Goal: Information Seeking & Learning: Learn about a topic

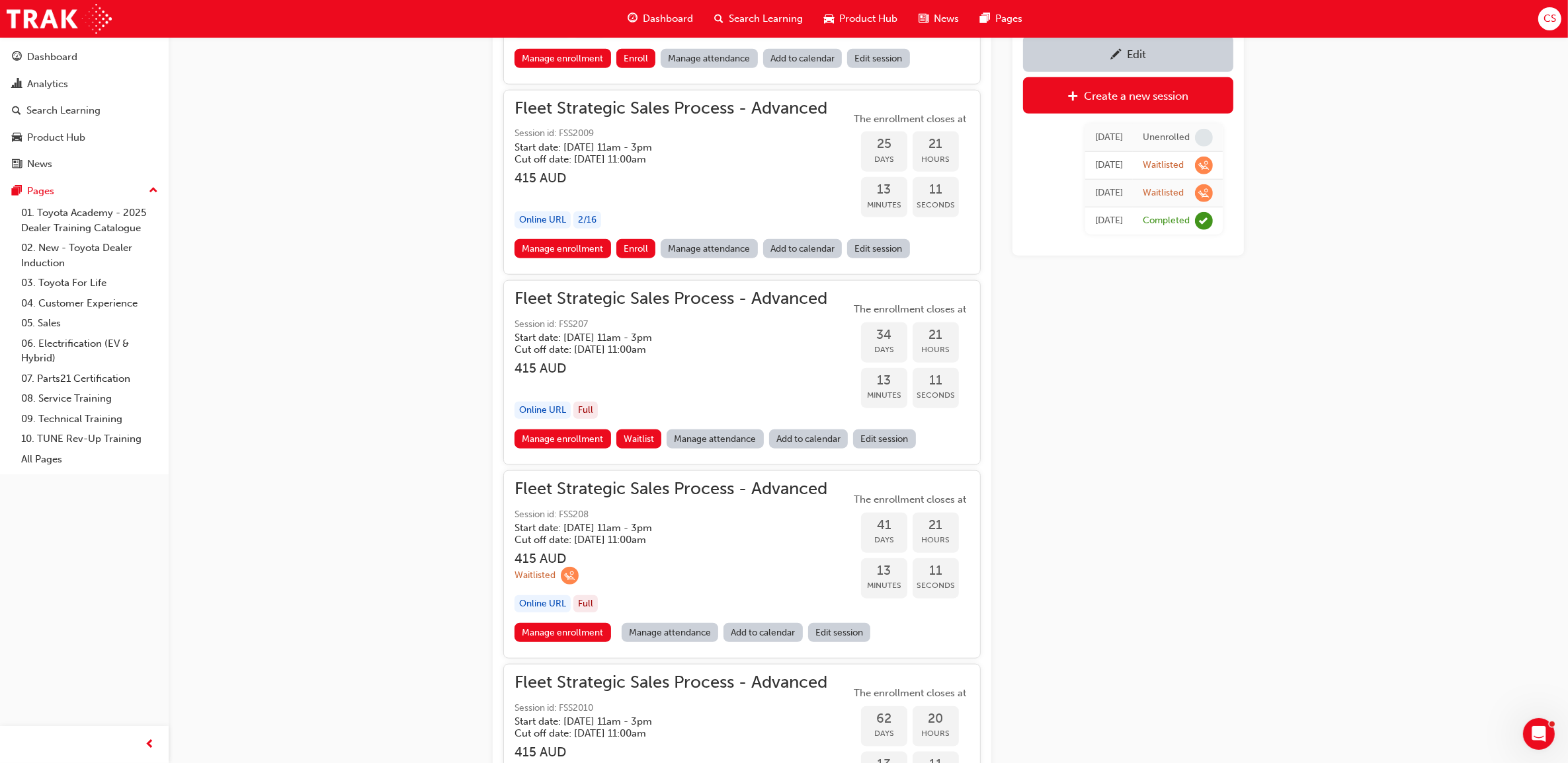
scroll to position [1627, 0]
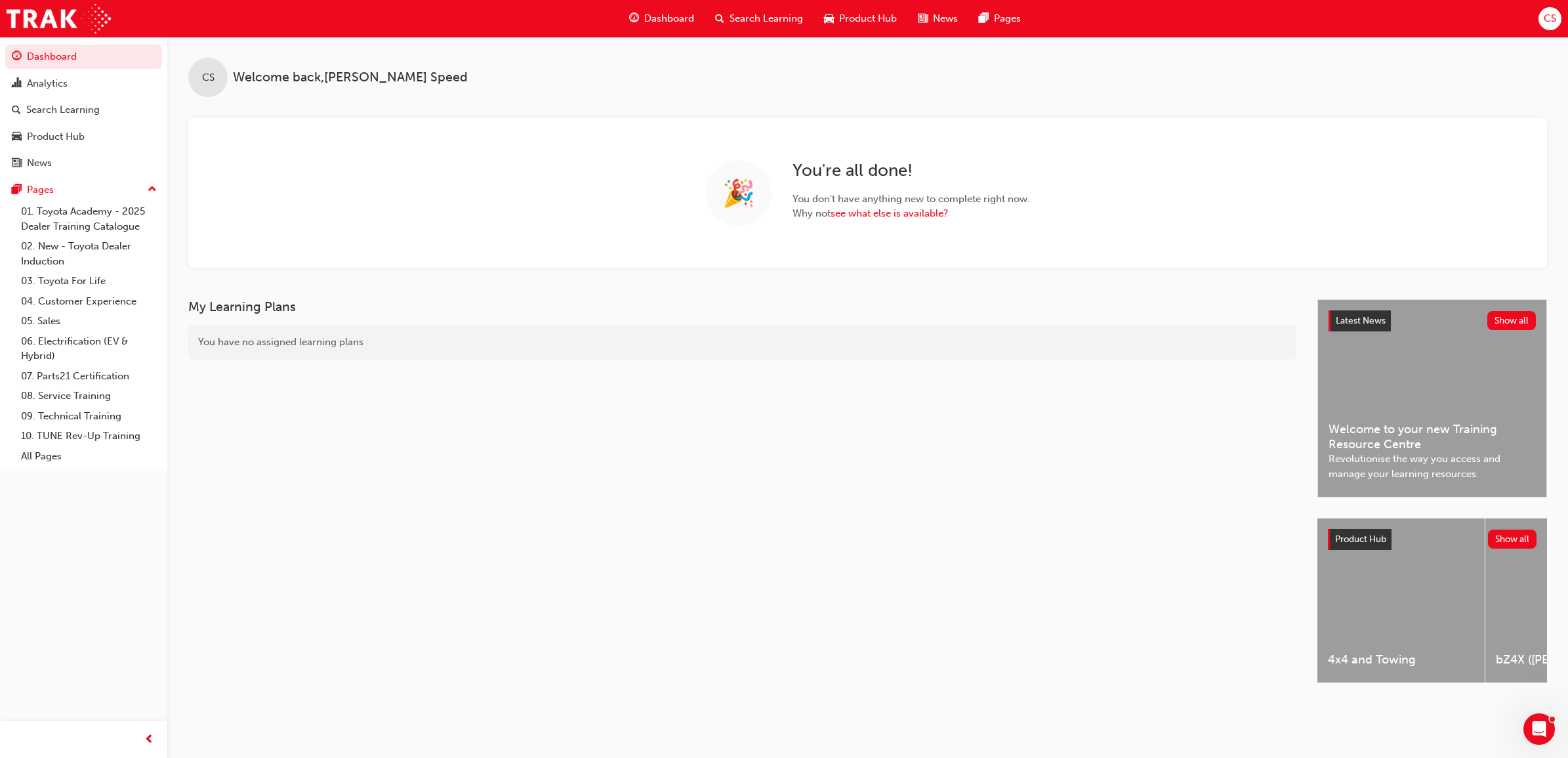
click at [751, 14] on span "Search Learning" at bounding box center [766, 19] width 73 height 15
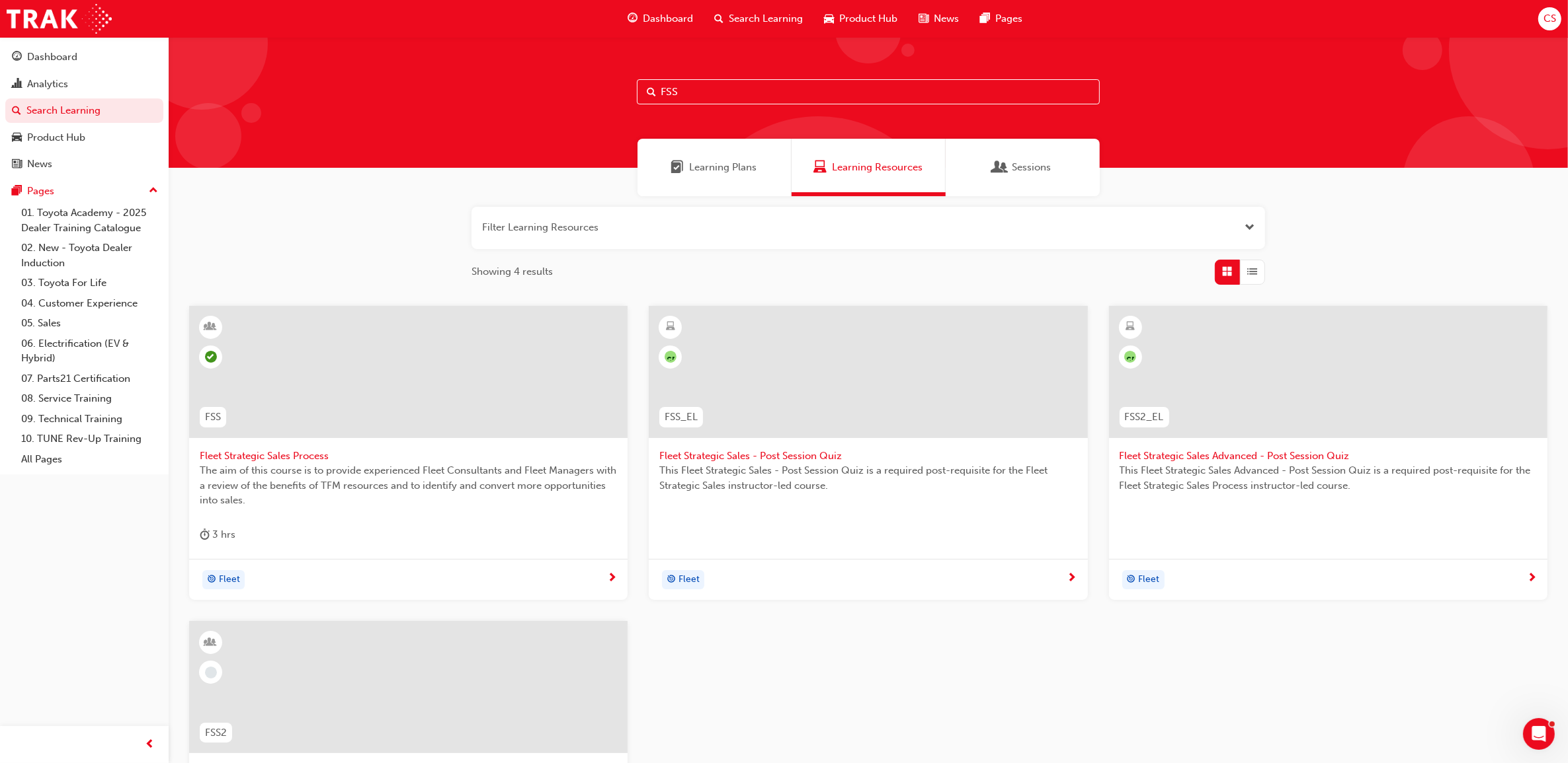
click at [705, 88] on input "FSS" at bounding box center [868, 91] width 462 height 25
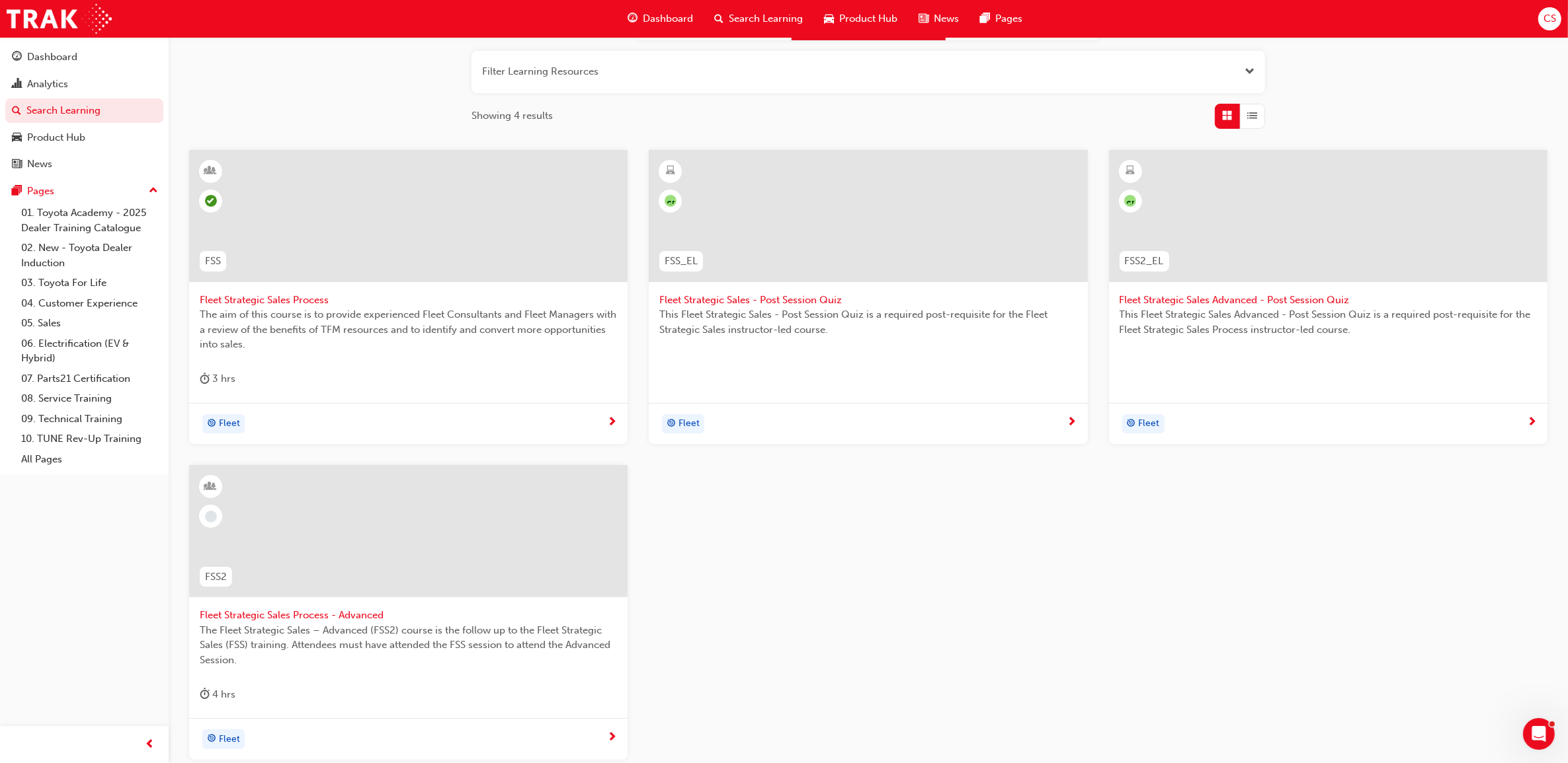
scroll to position [165, 0]
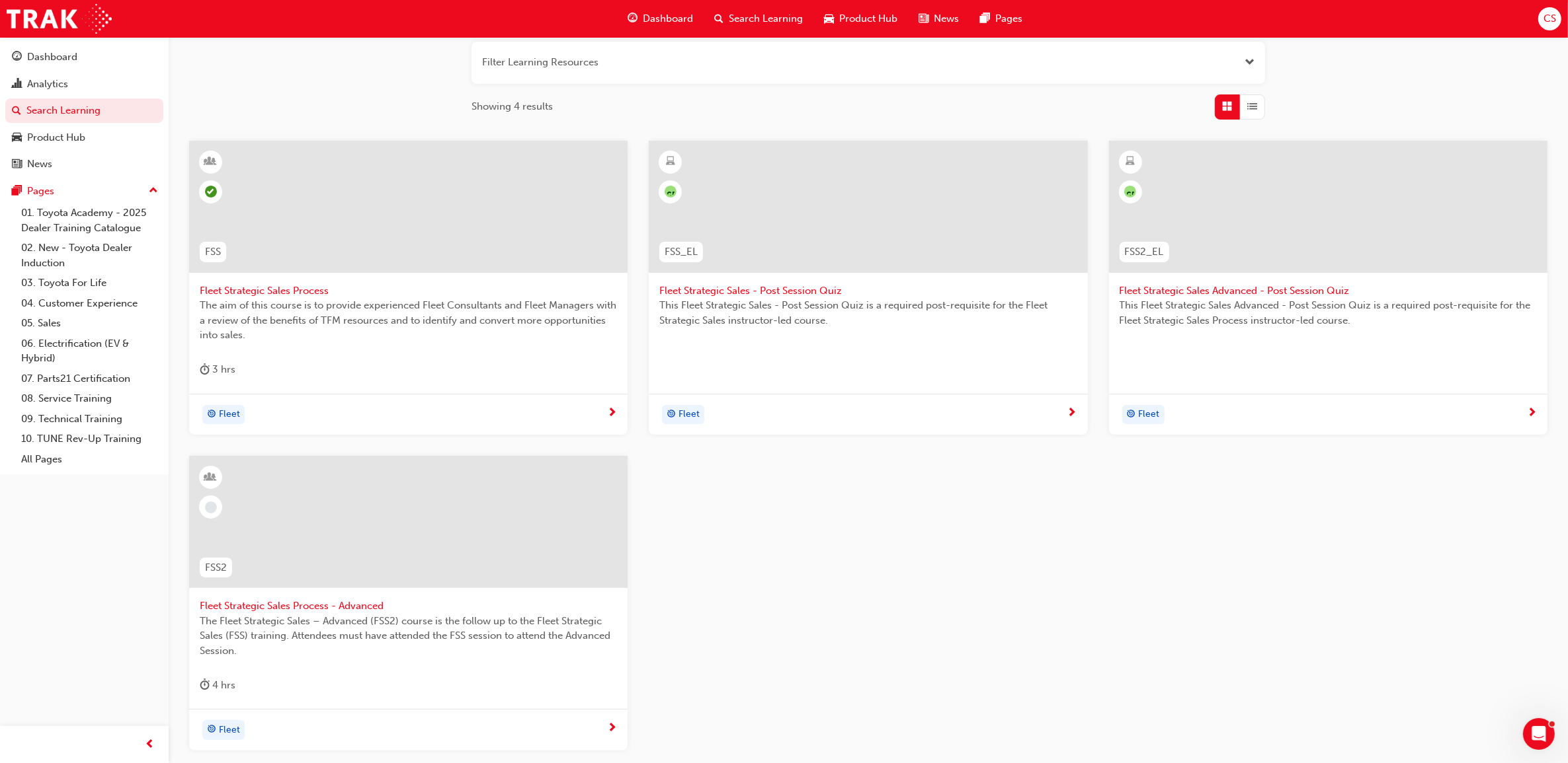
click at [301, 602] on span "Fleet Strategic Sales Process - Advanced" at bounding box center [408, 606] width 418 height 15
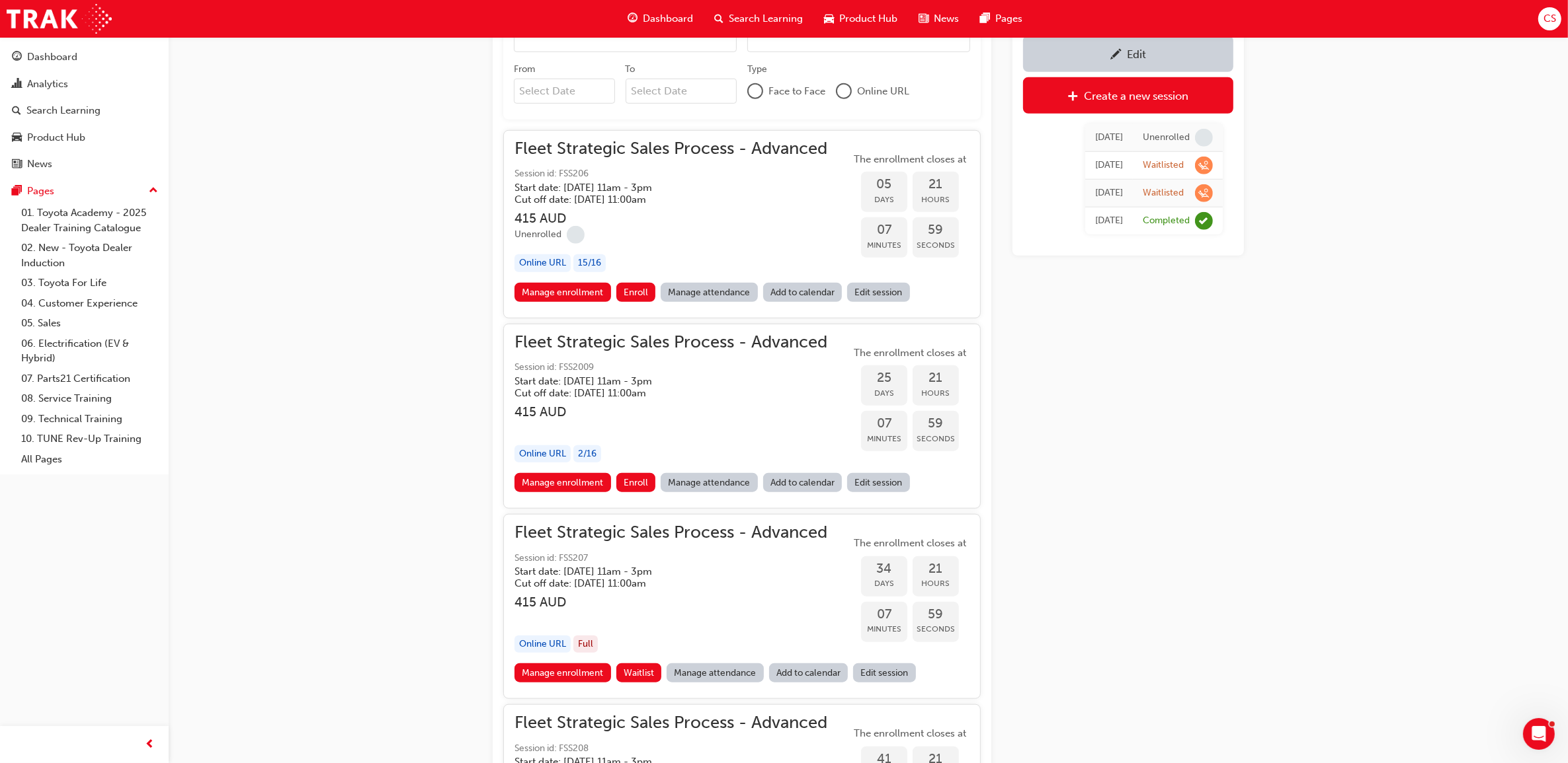
scroll to position [1412, 0]
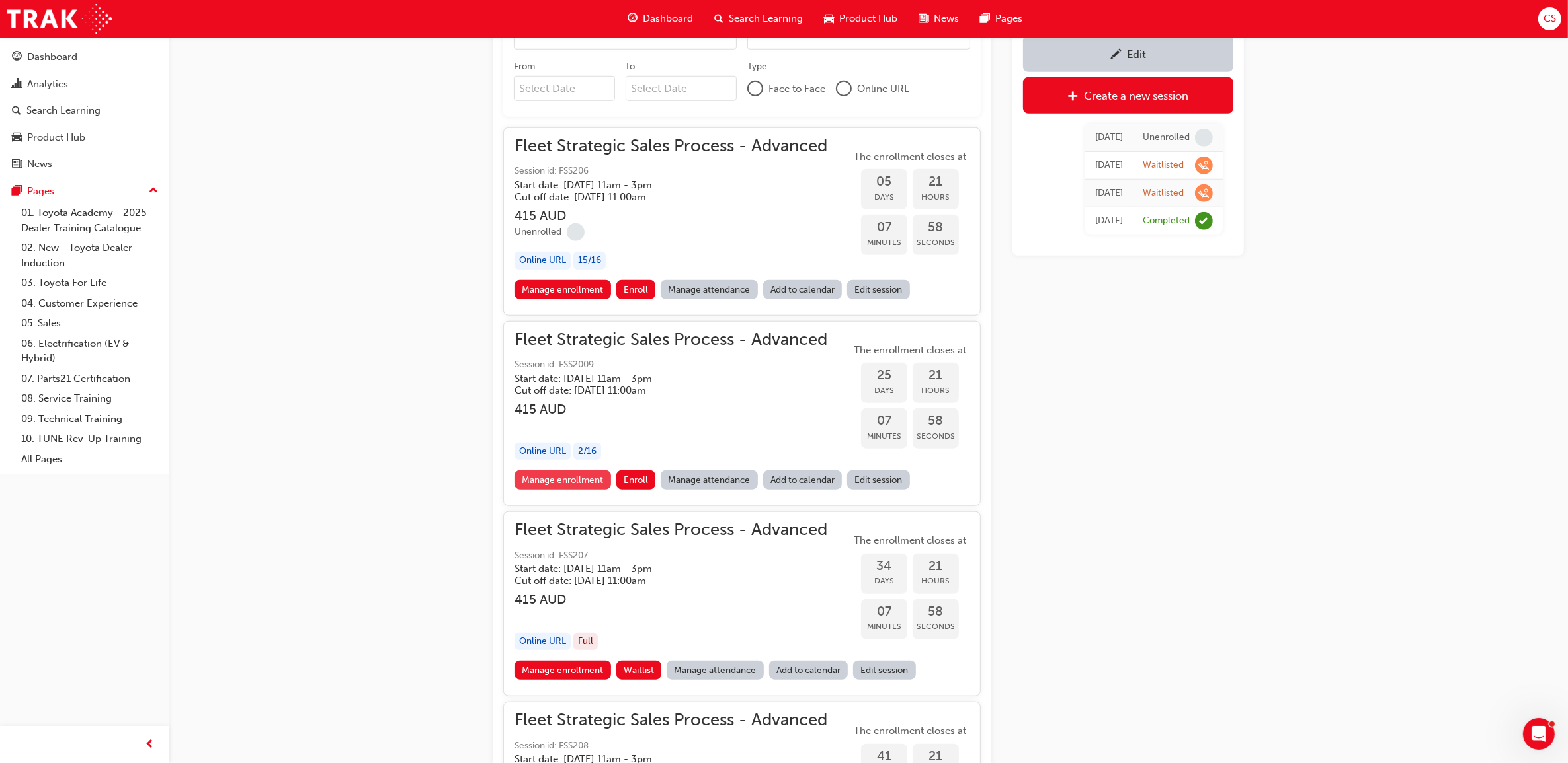
click at [573, 481] on link "Manage enrollment" at bounding box center [562, 480] width 97 height 19
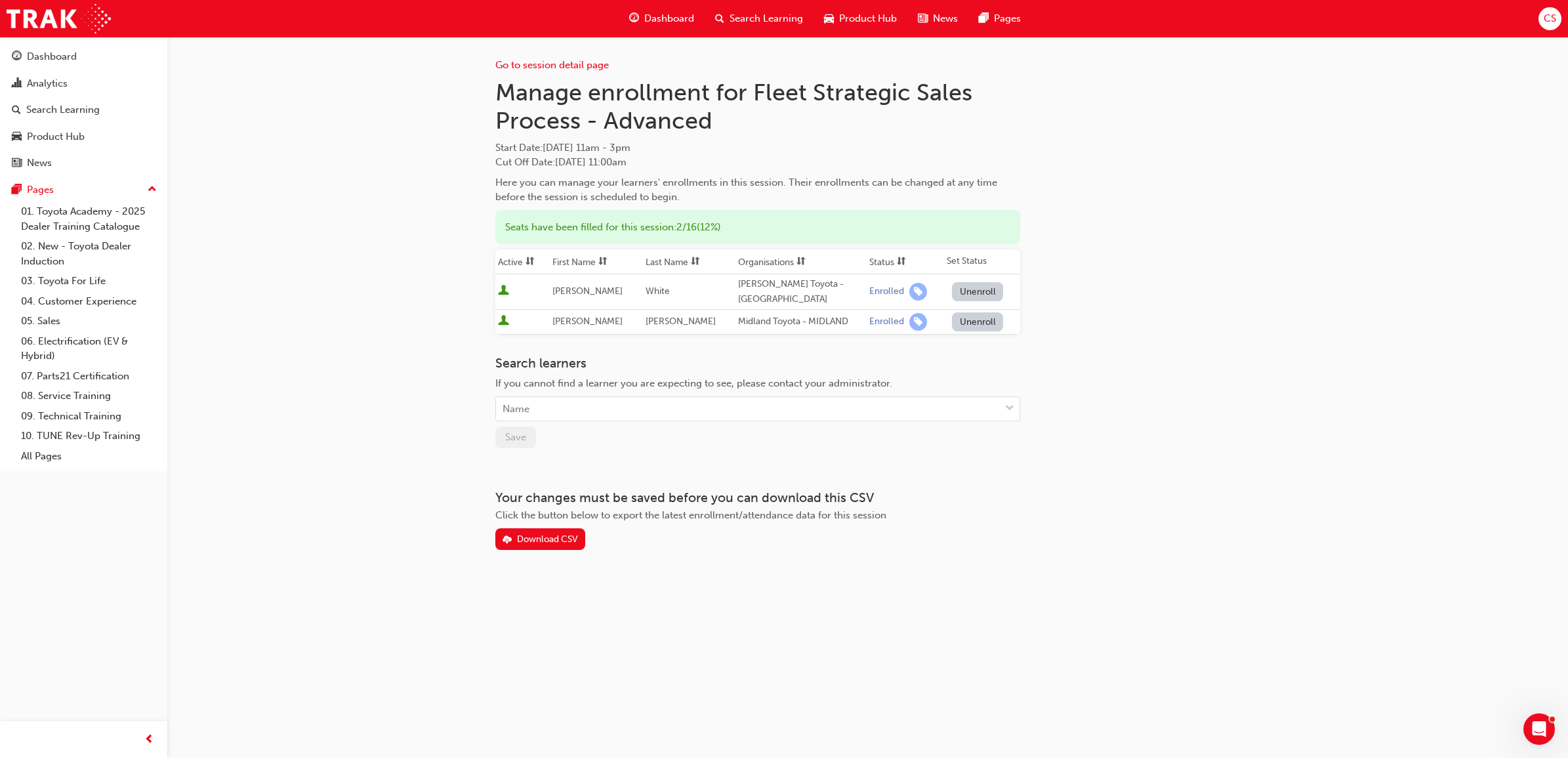
click at [761, 20] on span "Search Learning" at bounding box center [766, 19] width 73 height 15
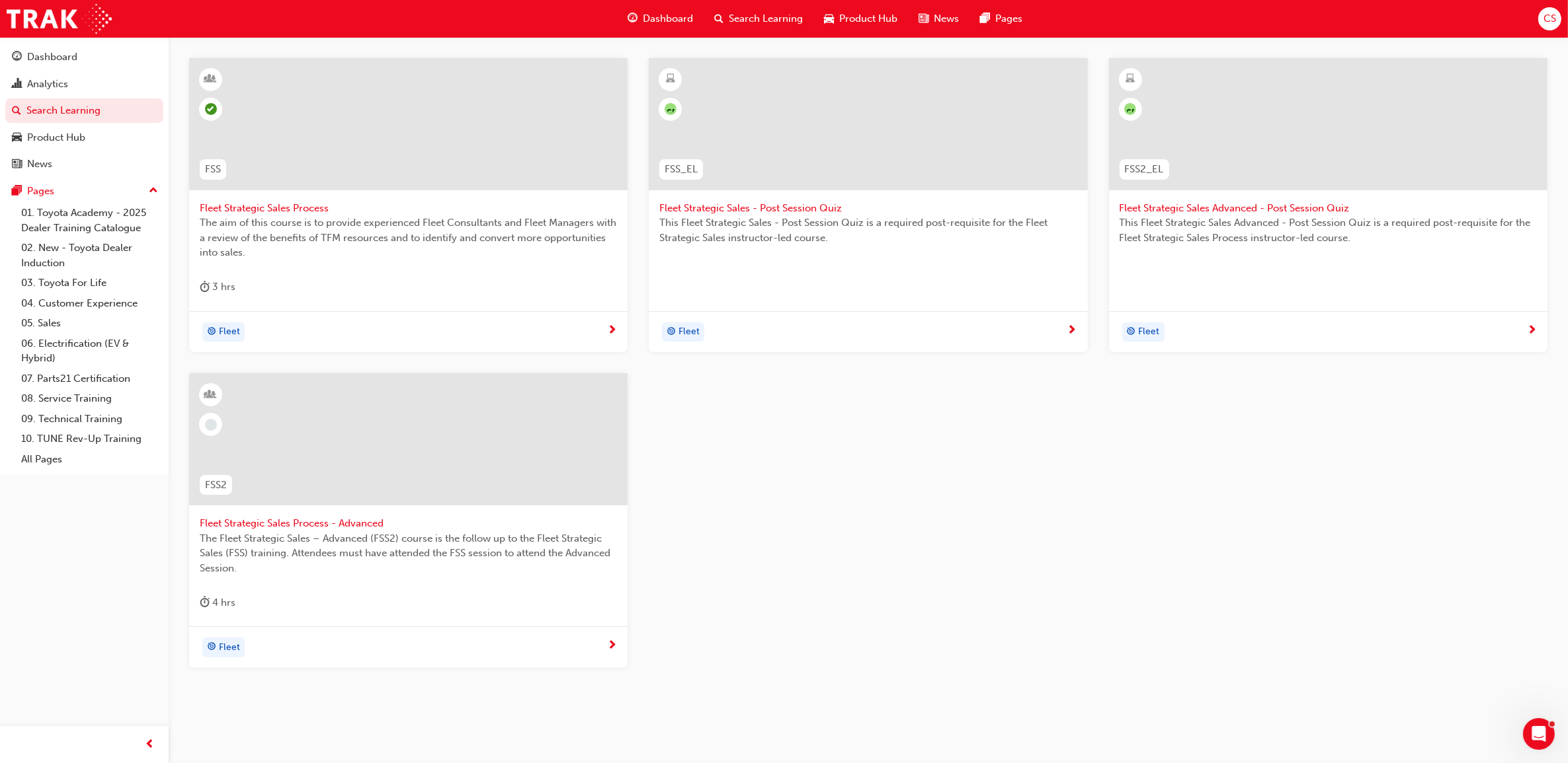
click at [294, 522] on span "Fleet Strategic Sales Process - Advanced" at bounding box center [408, 524] width 418 height 15
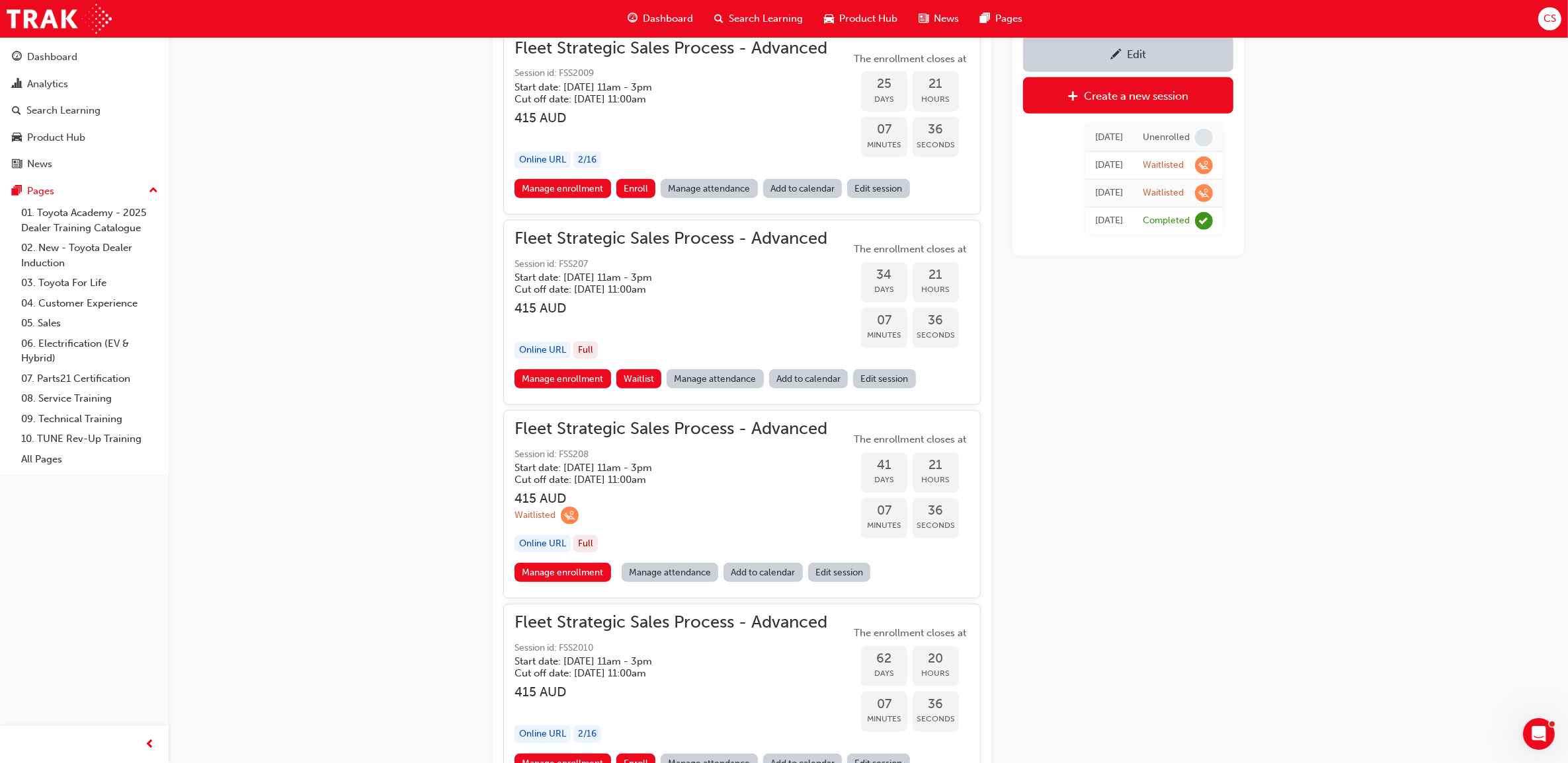
scroll to position [1788, 0]
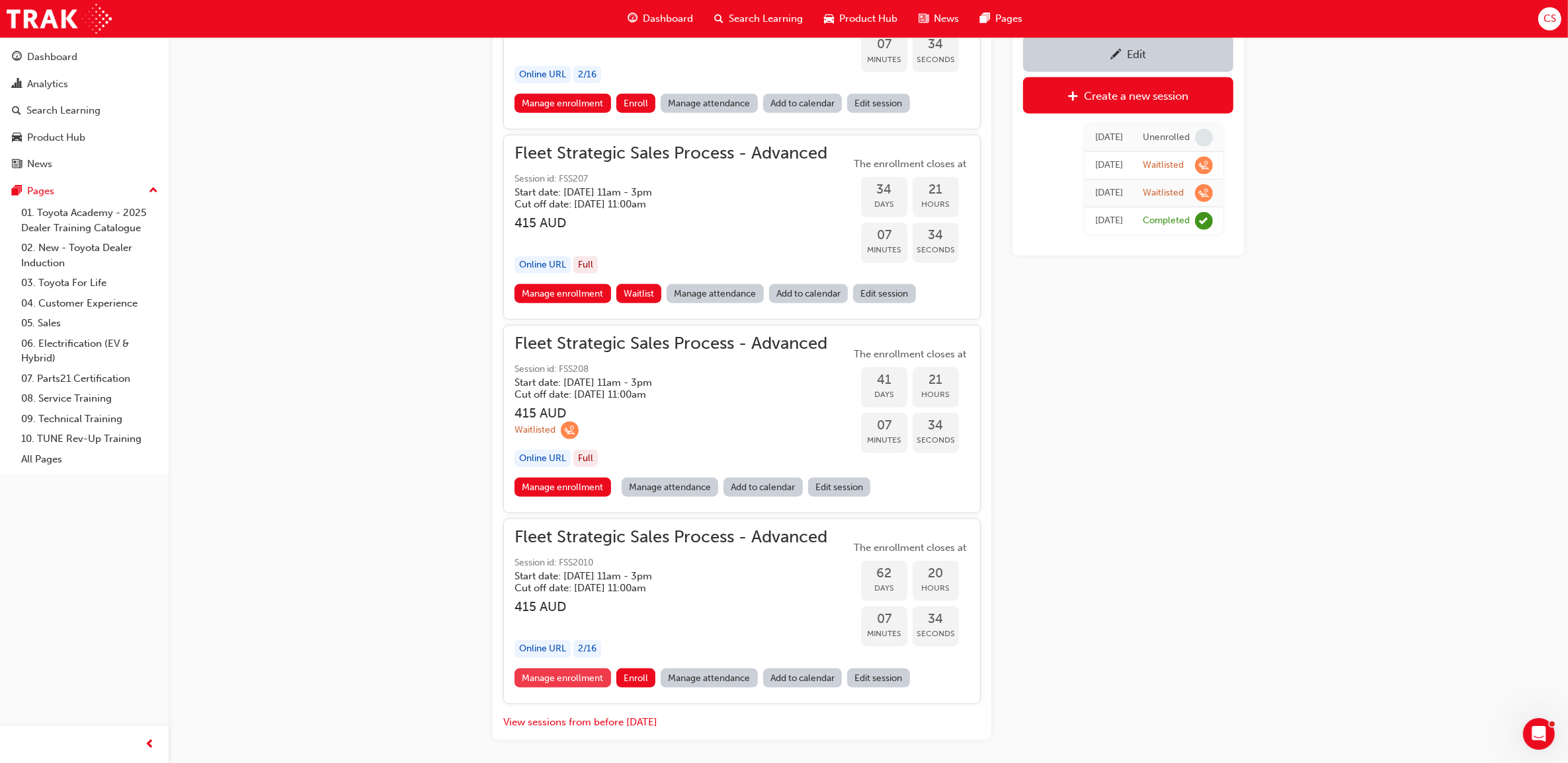
click at [572, 676] on link "Manage enrollment" at bounding box center [562, 678] width 97 height 19
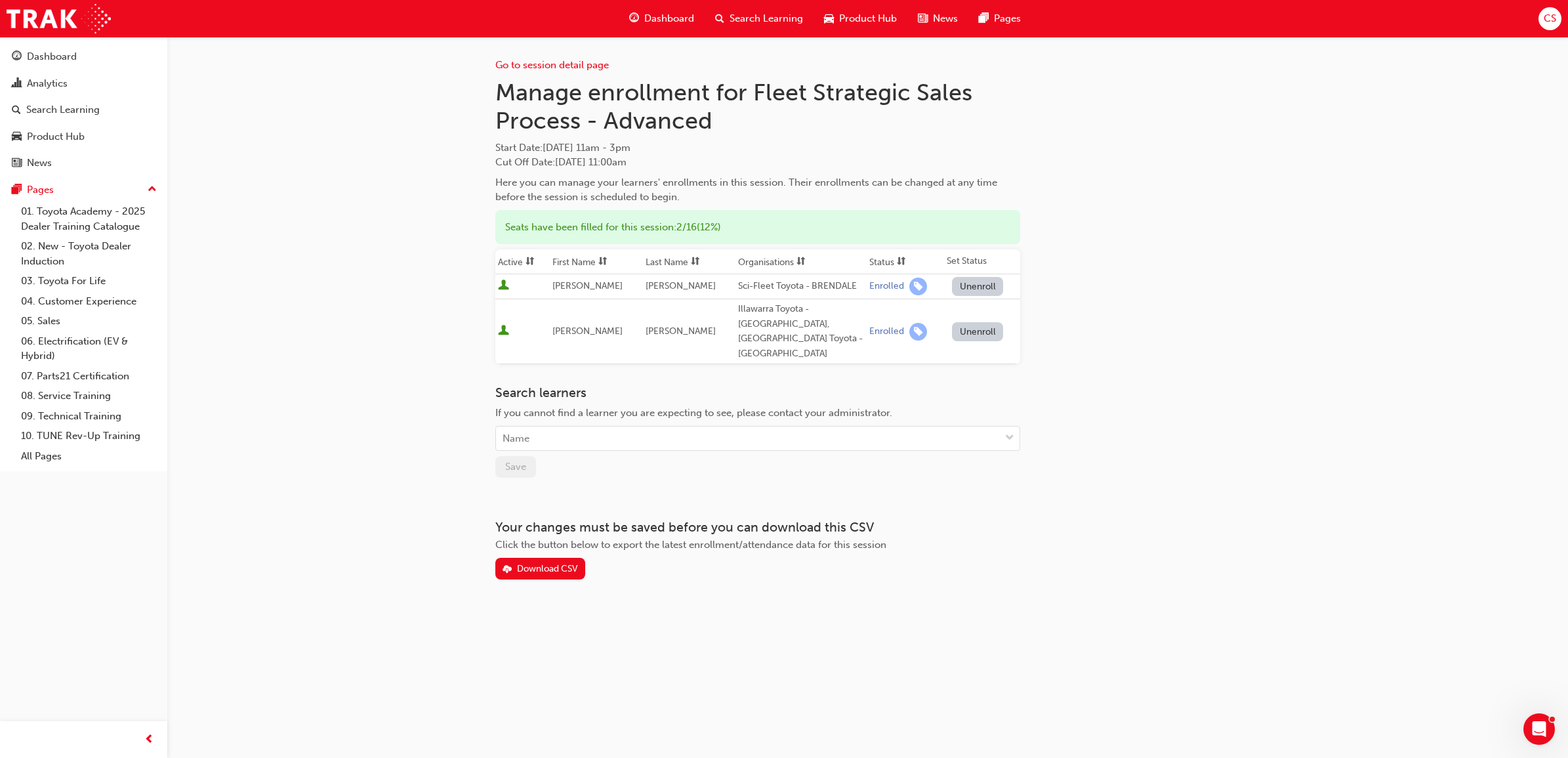
click at [1133, 432] on div "Go to session detail page Manage enrollment for Fleet Strategic Sales Process -…" at bounding box center [868, 309] width 745 height 543
click at [789, 13] on span "Search Learning" at bounding box center [766, 19] width 73 height 15
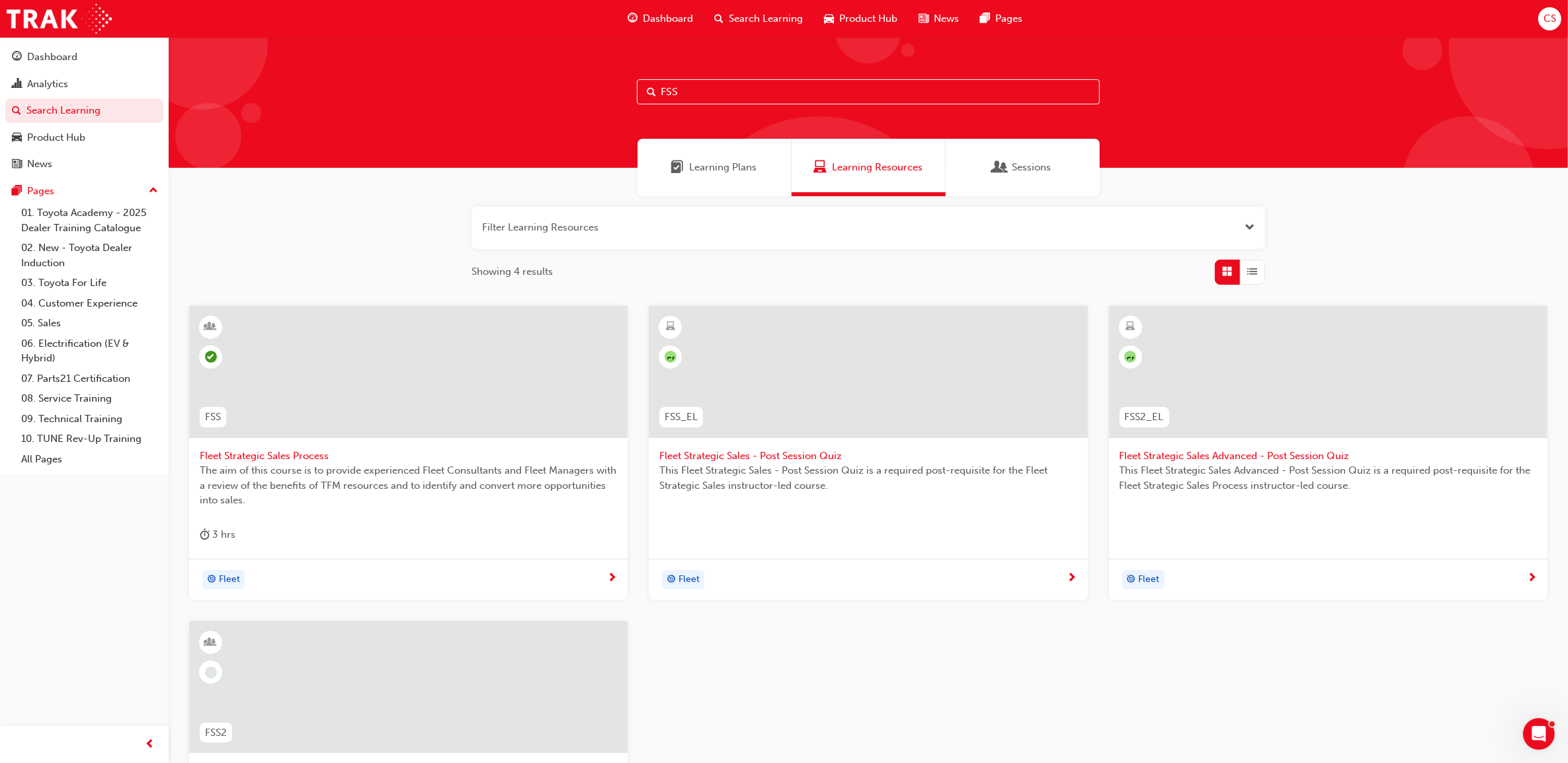
click at [721, 99] on input "FSS" at bounding box center [868, 91] width 462 height 25
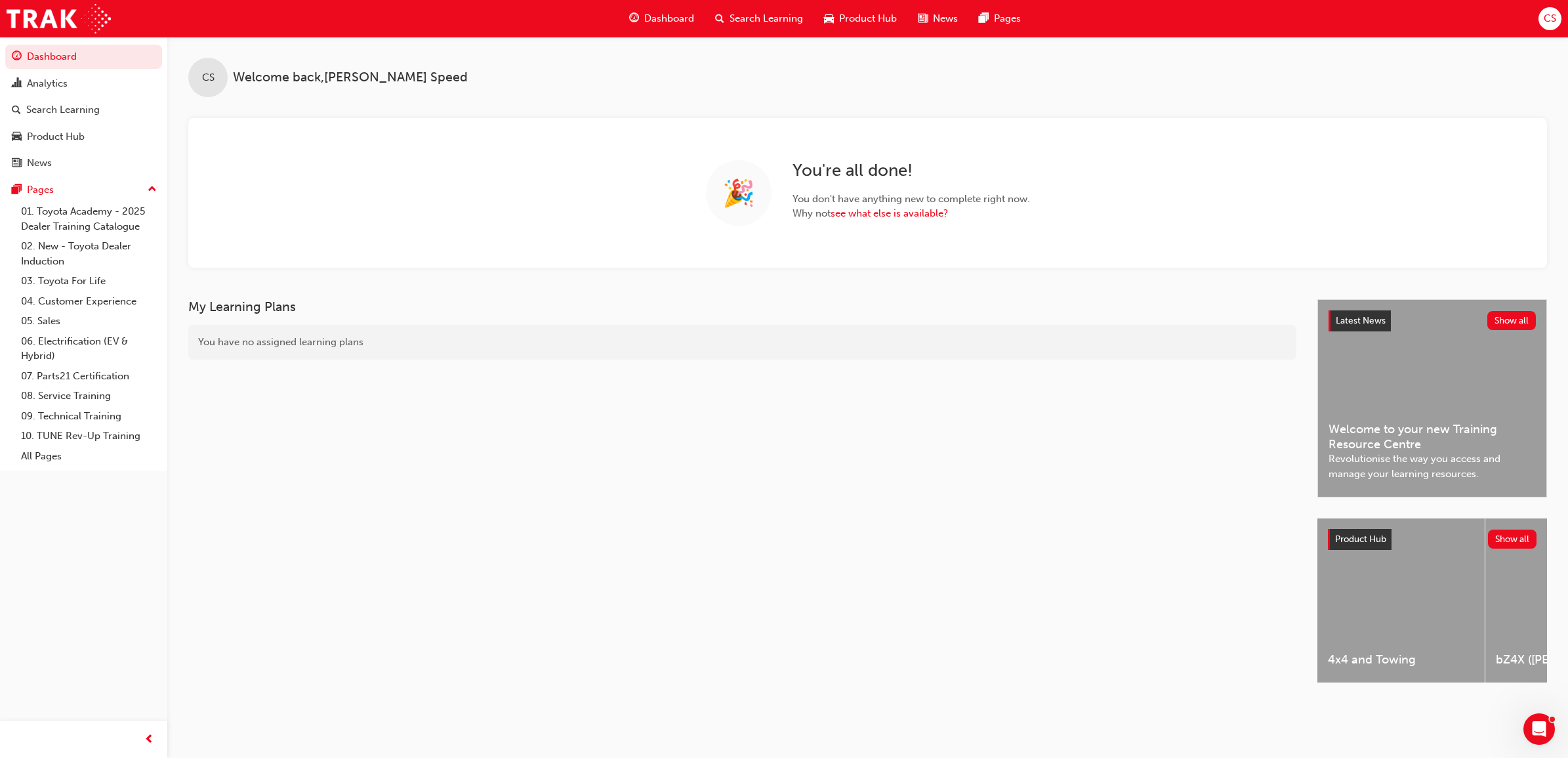
click at [767, 17] on span "Search Learning" at bounding box center [766, 19] width 73 height 15
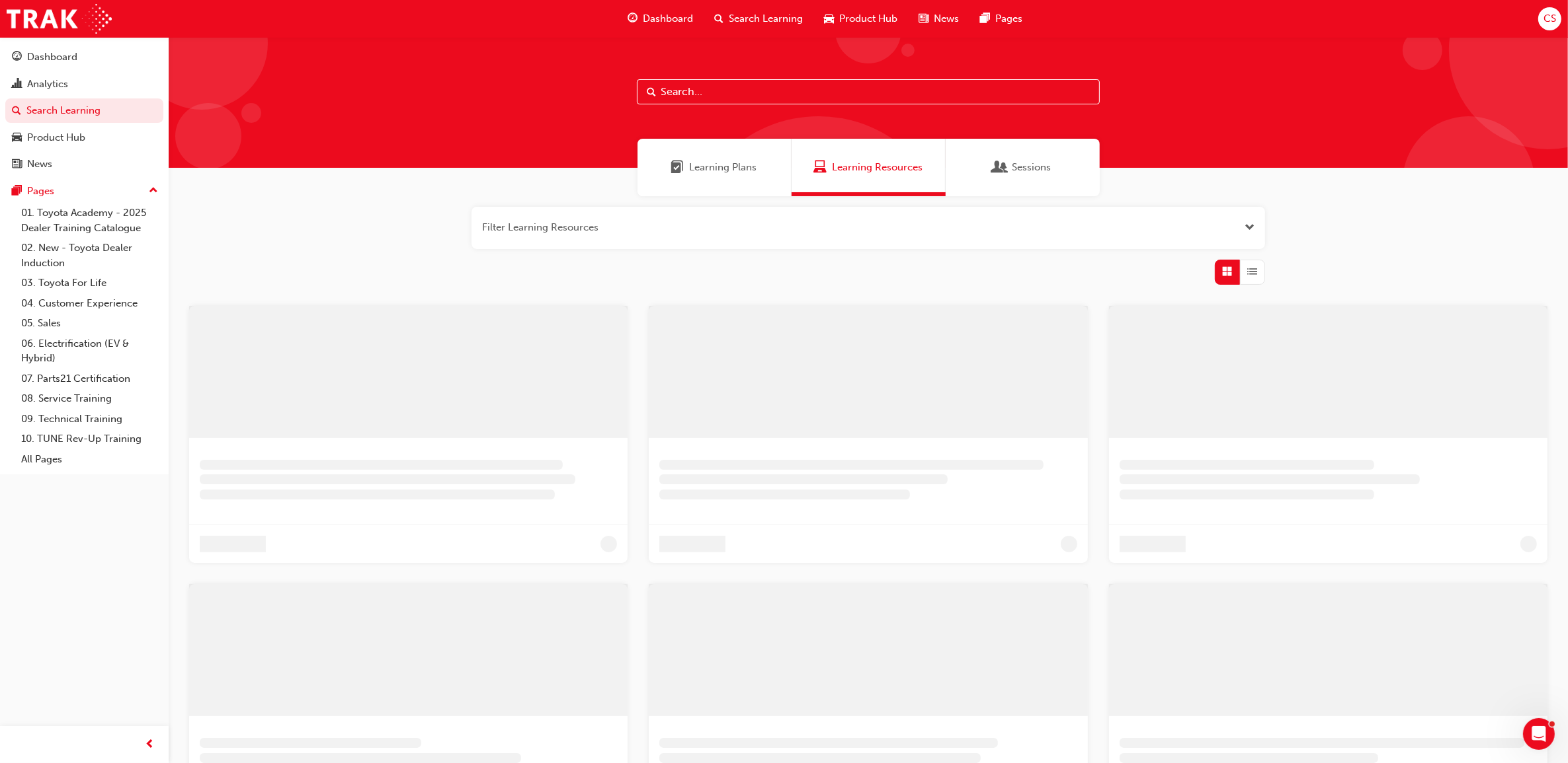
click at [719, 172] on span "Learning Plans" at bounding box center [723, 168] width 68 height 15
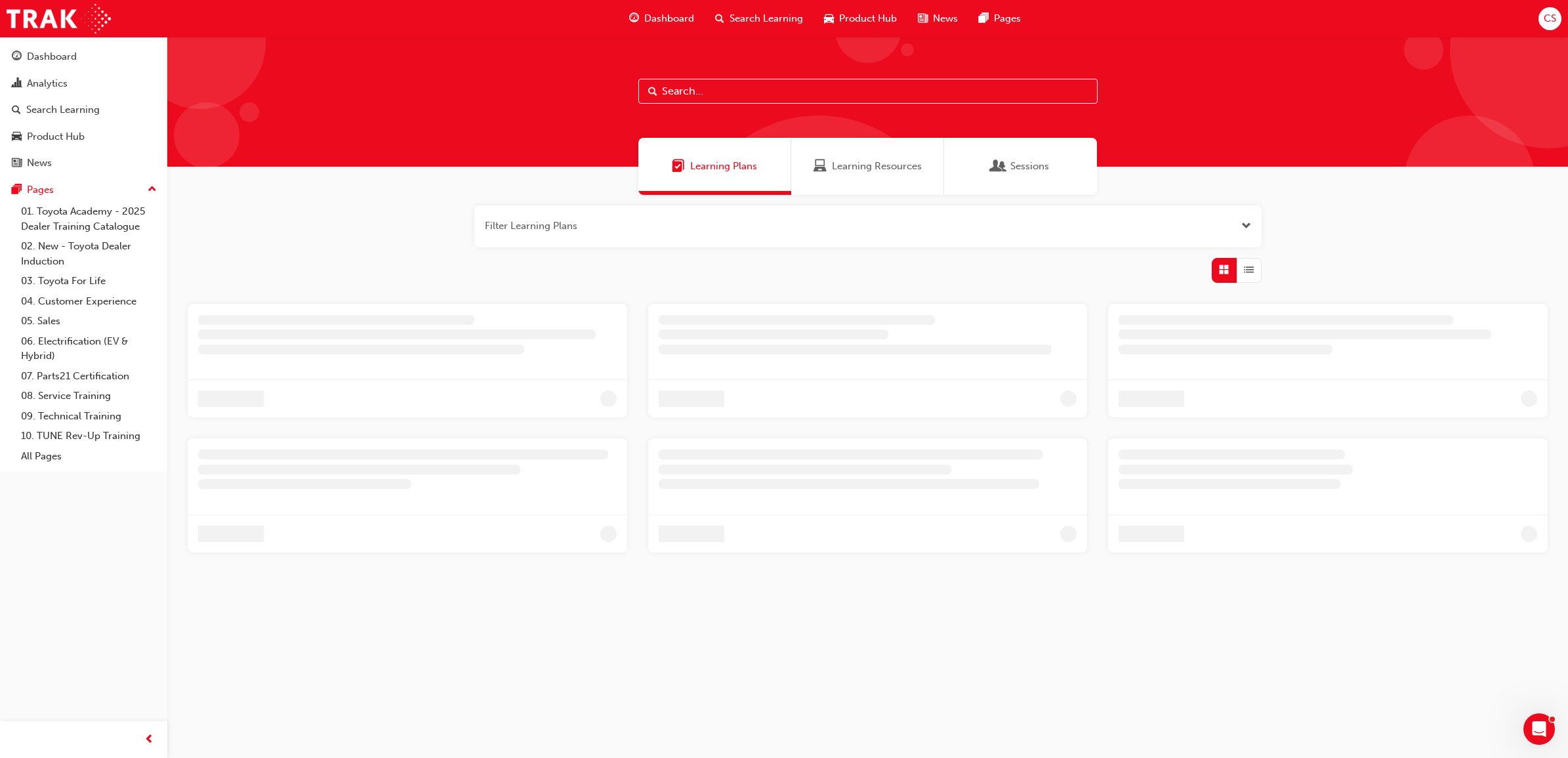
click at [672, 90] on input "text" at bounding box center [867, 91] width 459 height 25
click at [677, 94] on input "UV Excellence" at bounding box center [867, 91] width 459 height 25
type input "Excellence"
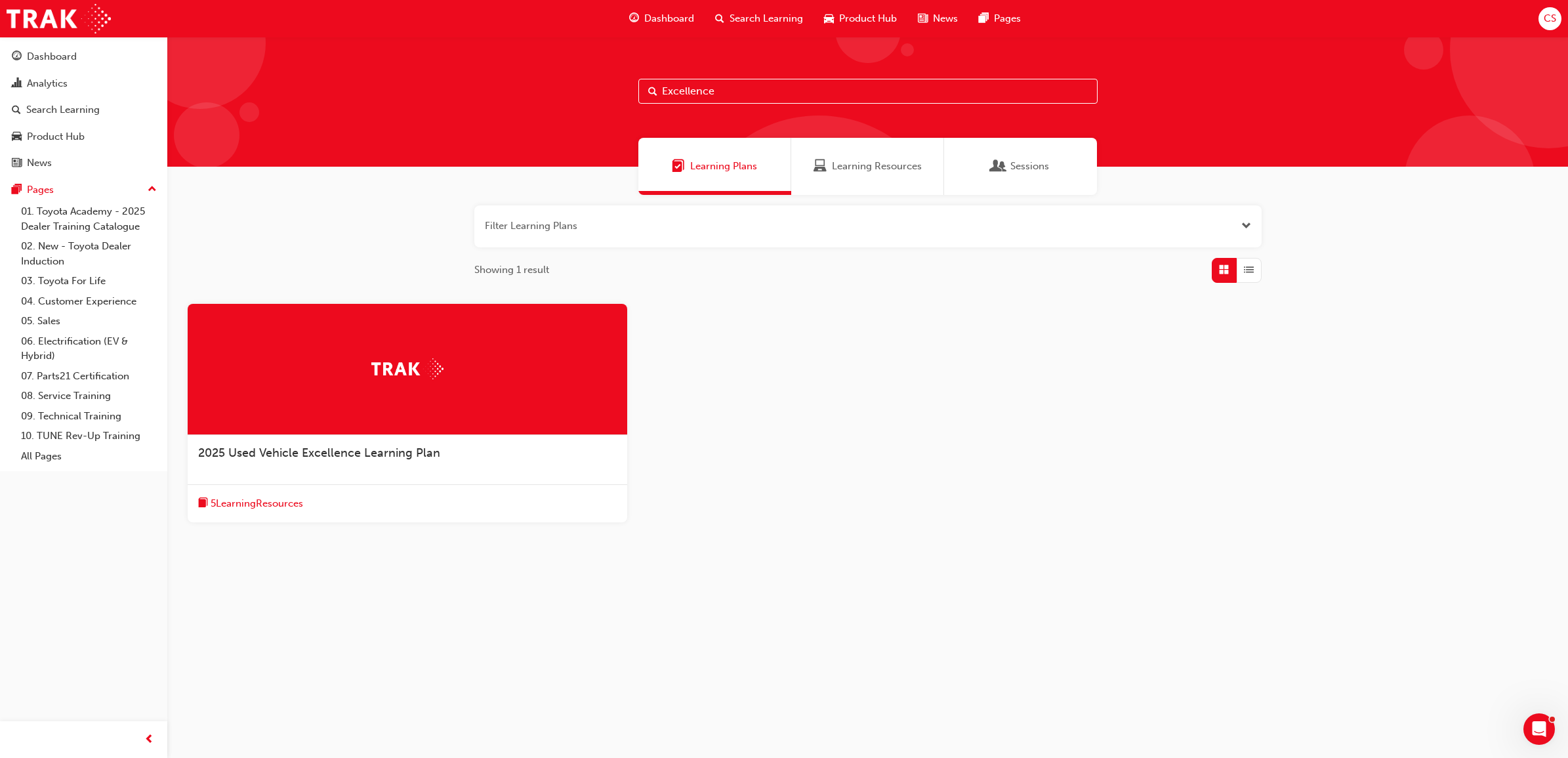
click at [315, 458] on span "2025 Used Vehicle Excellence Learning Plan" at bounding box center [319, 452] width 242 height 14
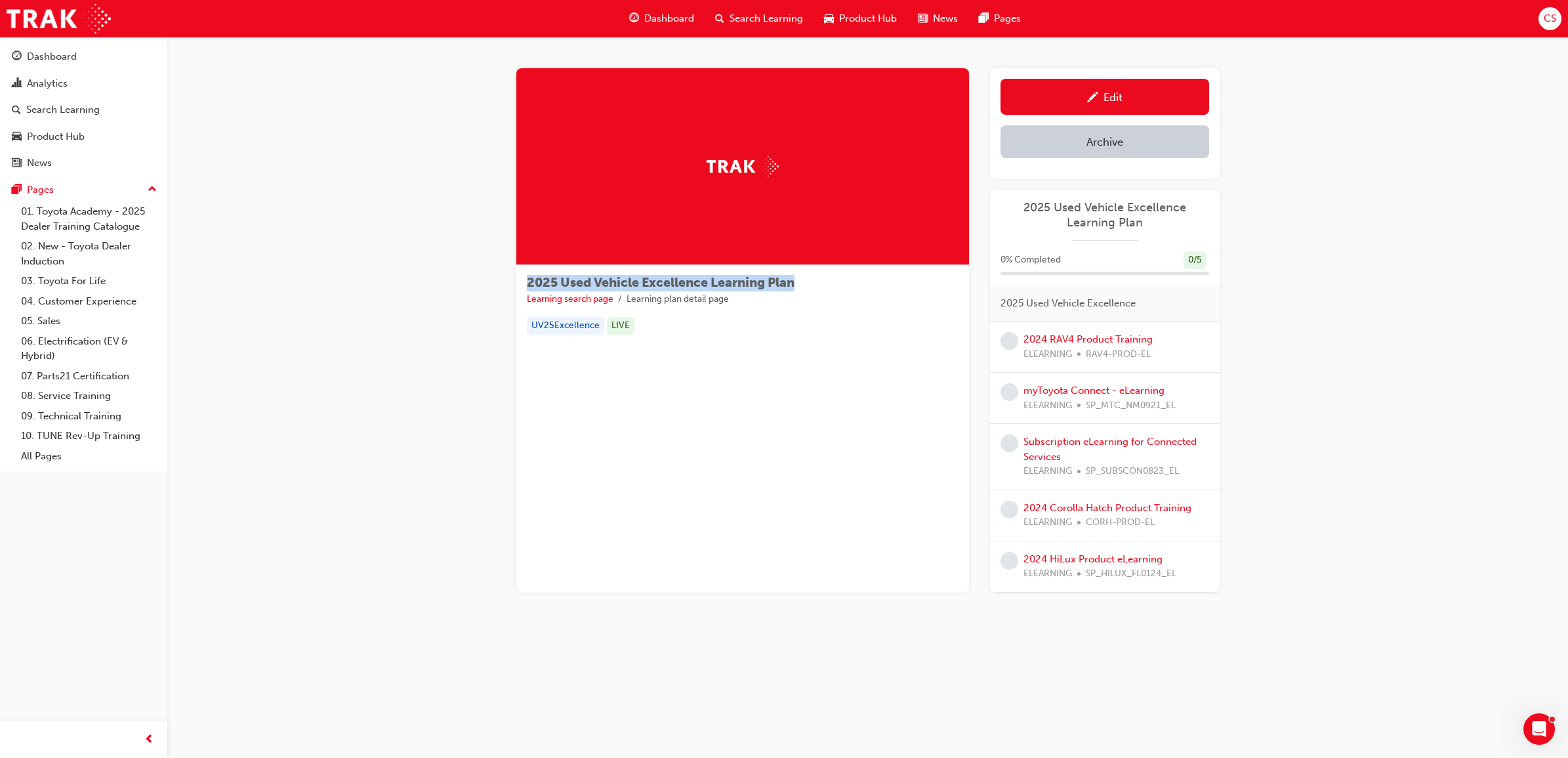
drag, startPoint x: 811, startPoint y: 282, endPoint x: 504, endPoint y: 280, distance: 307.0
click at [504, 280] on div "2025 Used Vehicle Excellence Learning Plan Learning search page Learning plan d…" at bounding box center [868, 351] width 745 height 567
copy span "2025 Used Vehicle Excellence Learning Plan"
click at [1124, 89] on div "Edit" at bounding box center [1105, 97] width 189 height 17
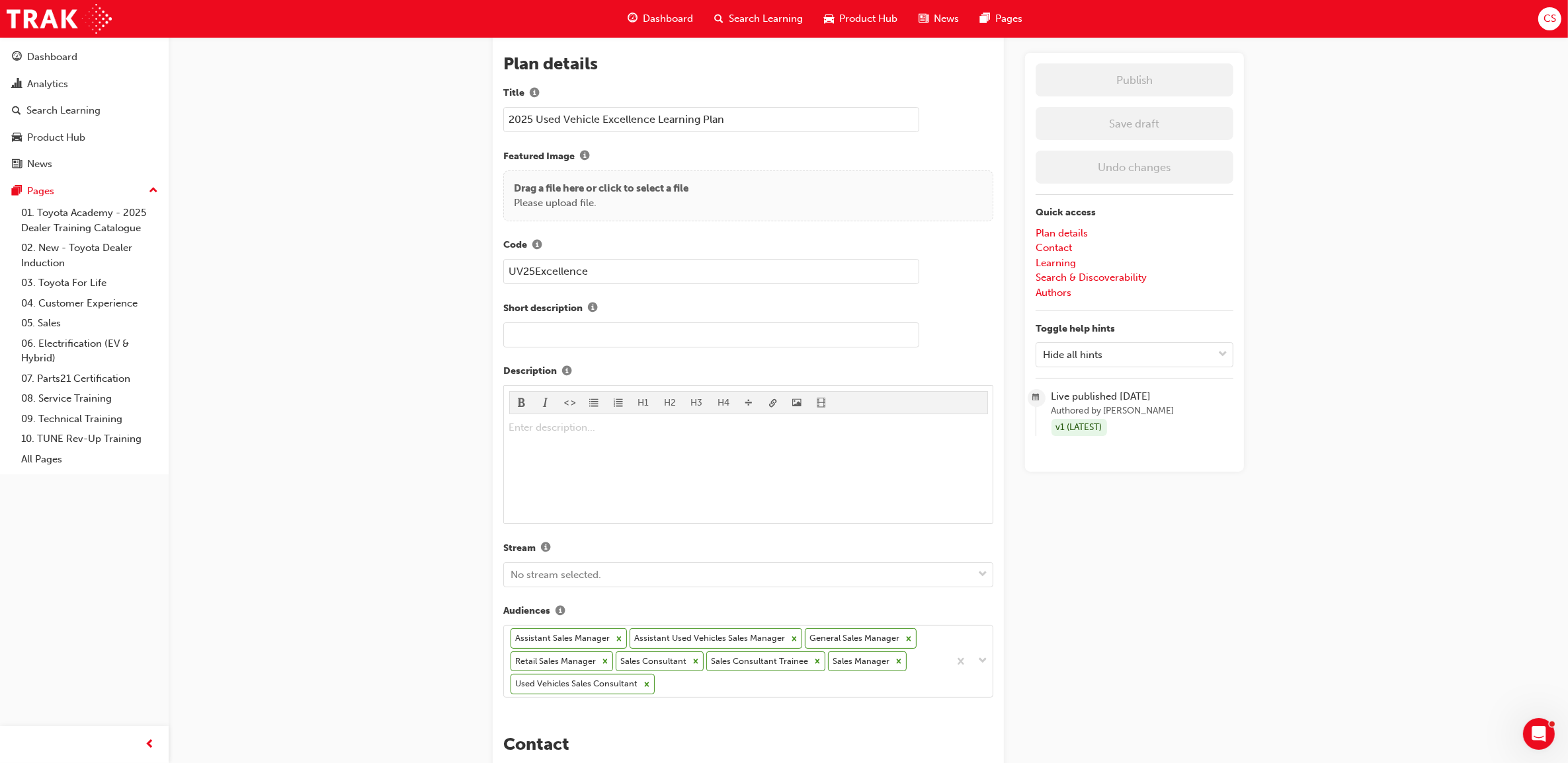
scroll to position [82, 0]
click at [680, 674] on body "Your version of Internet Explorer is outdated and not supported. Please upgrade…" at bounding box center [784, 299] width 1568 height 763
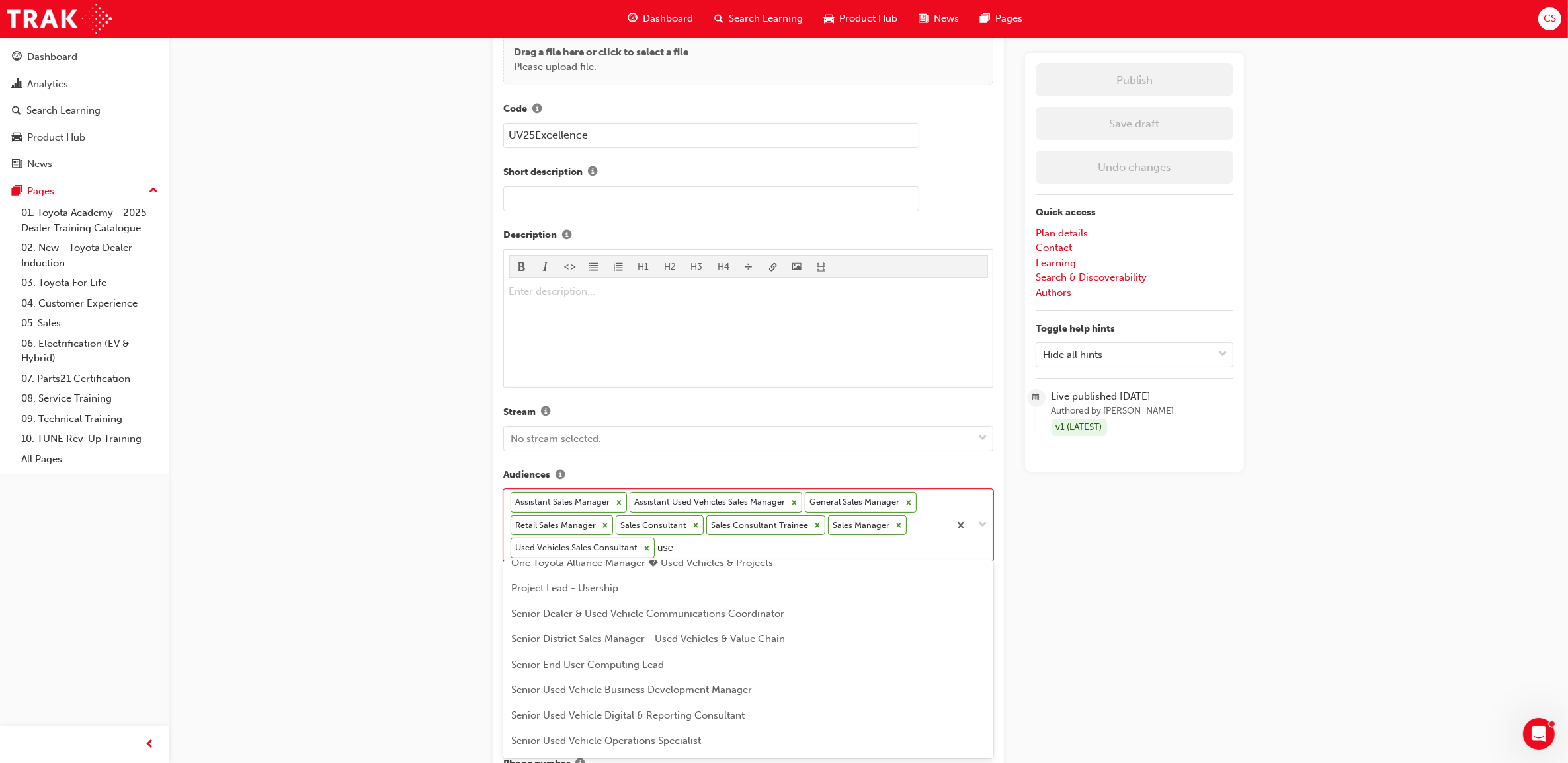
scroll to position [0, 0]
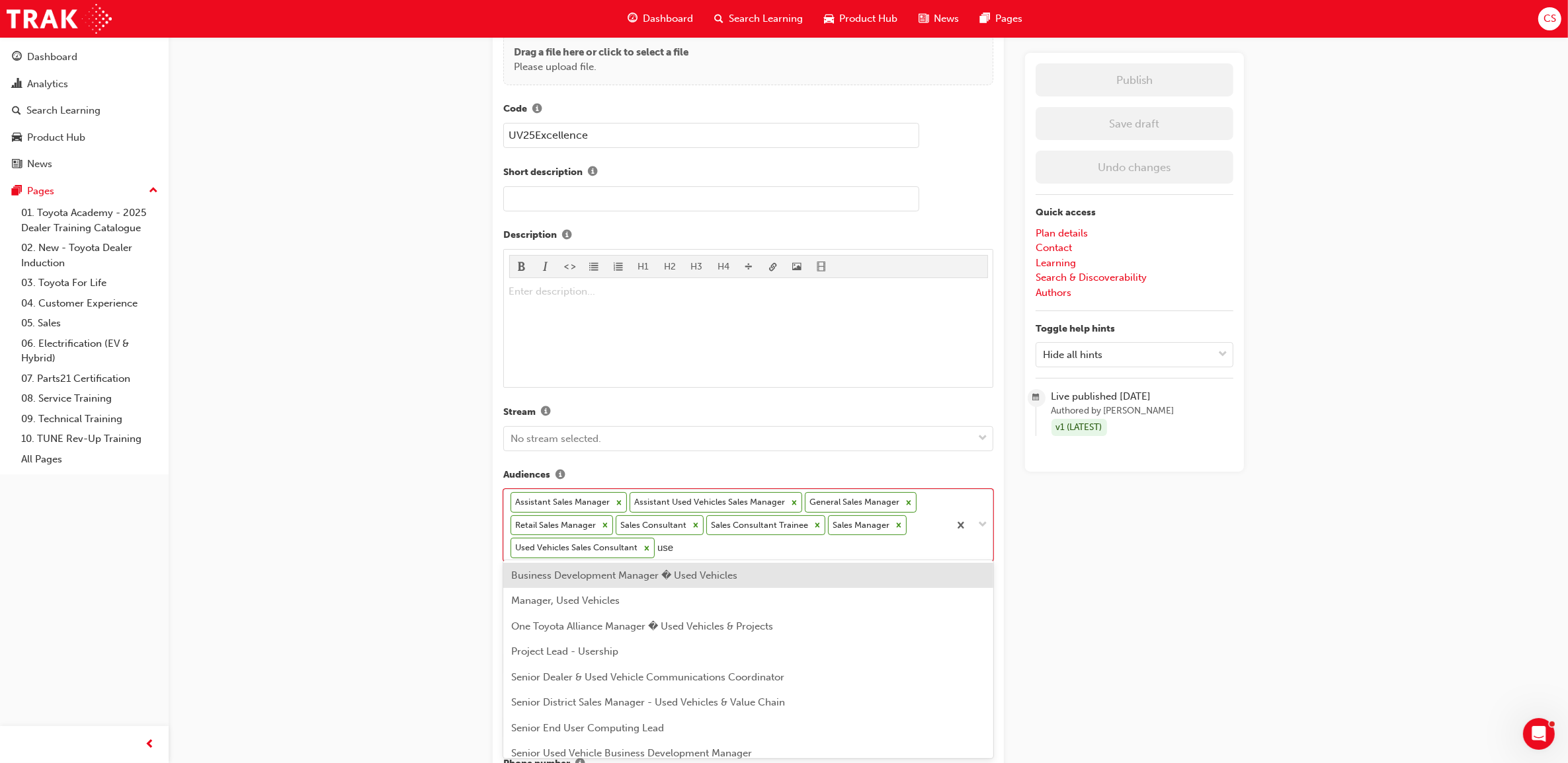
type input "used"
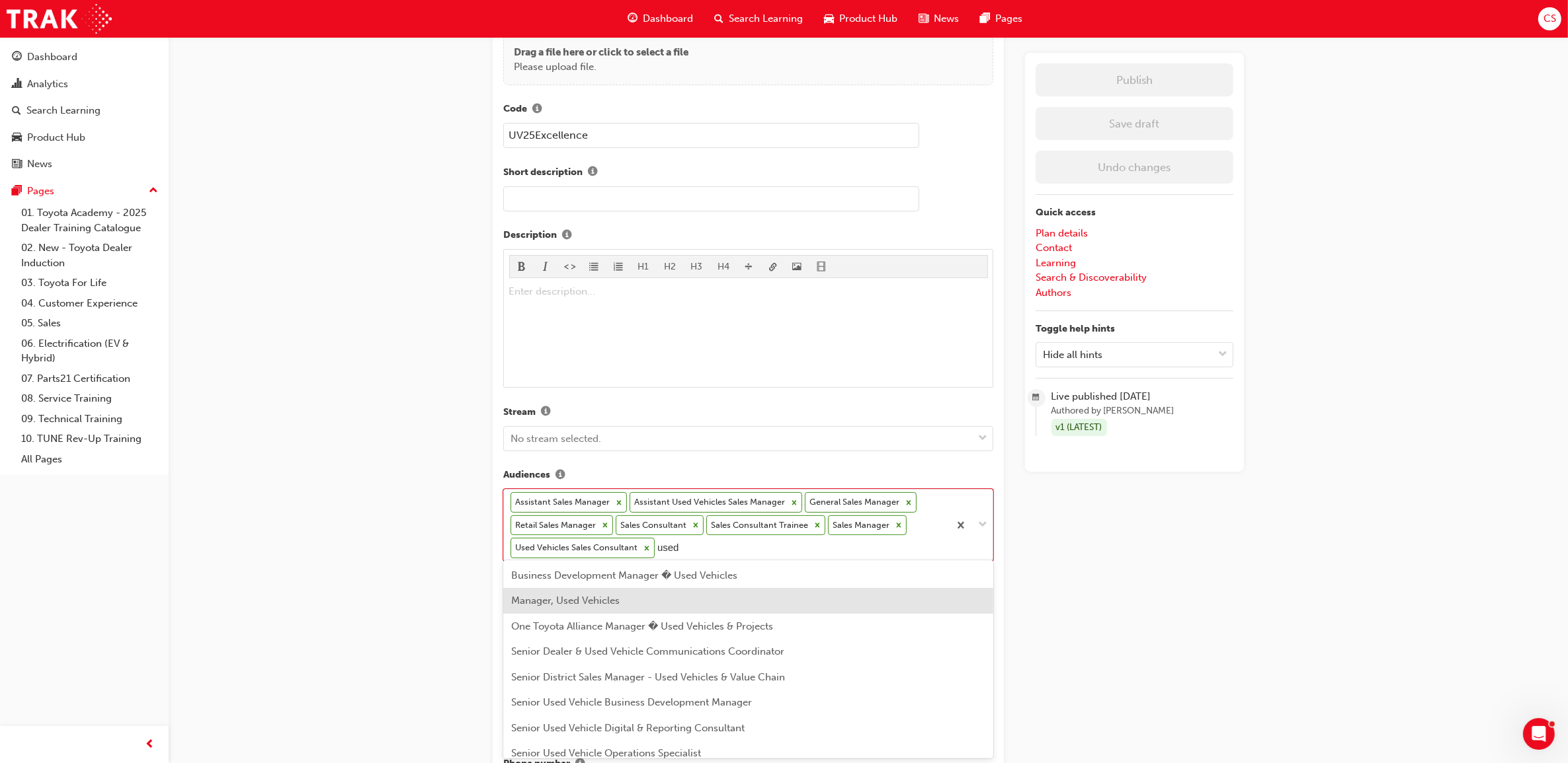
scroll to position [113, 0]
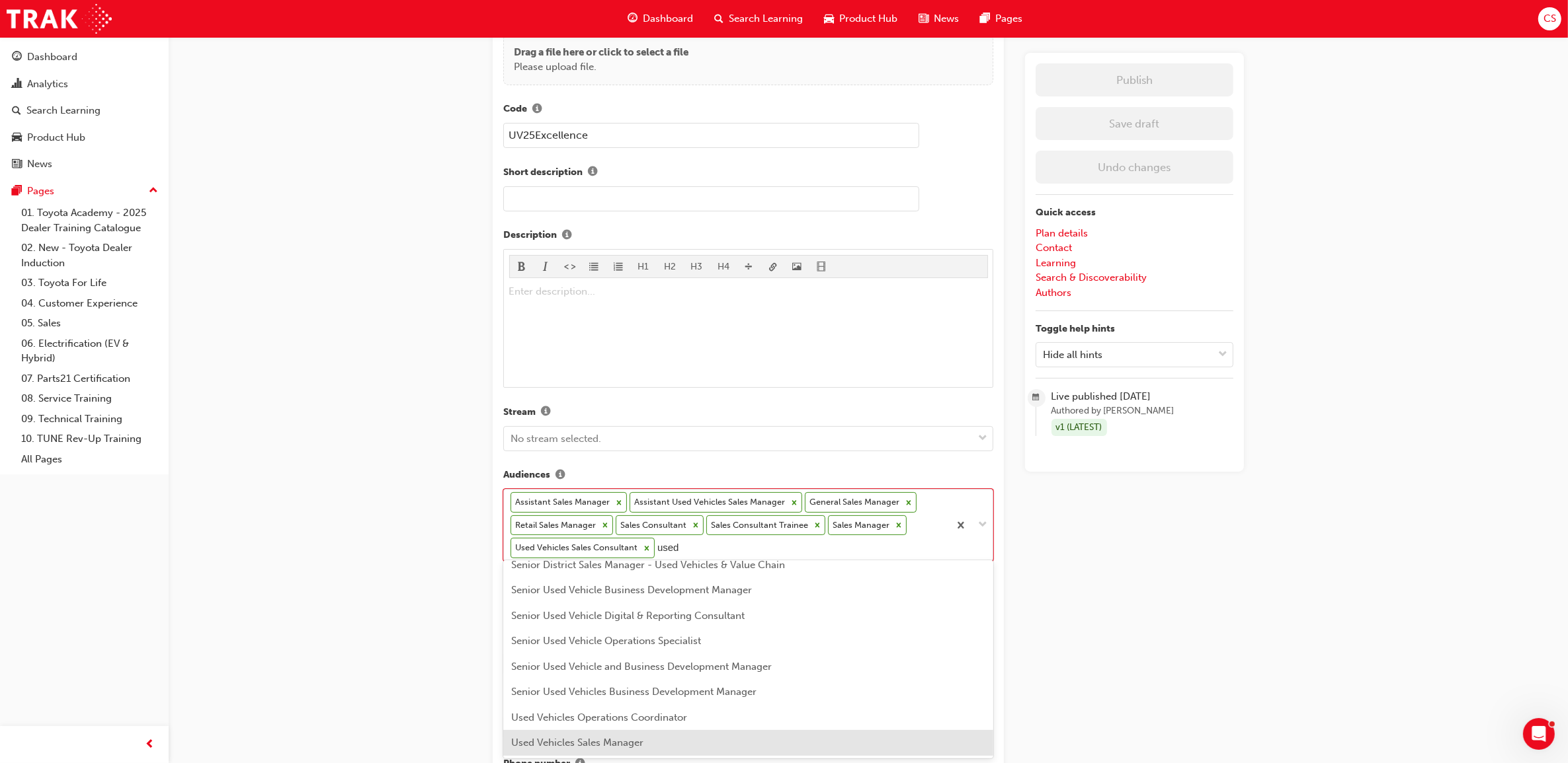
click at [630, 745] on span "Used Vehicles Sales Manager" at bounding box center [578, 743] width 133 height 12
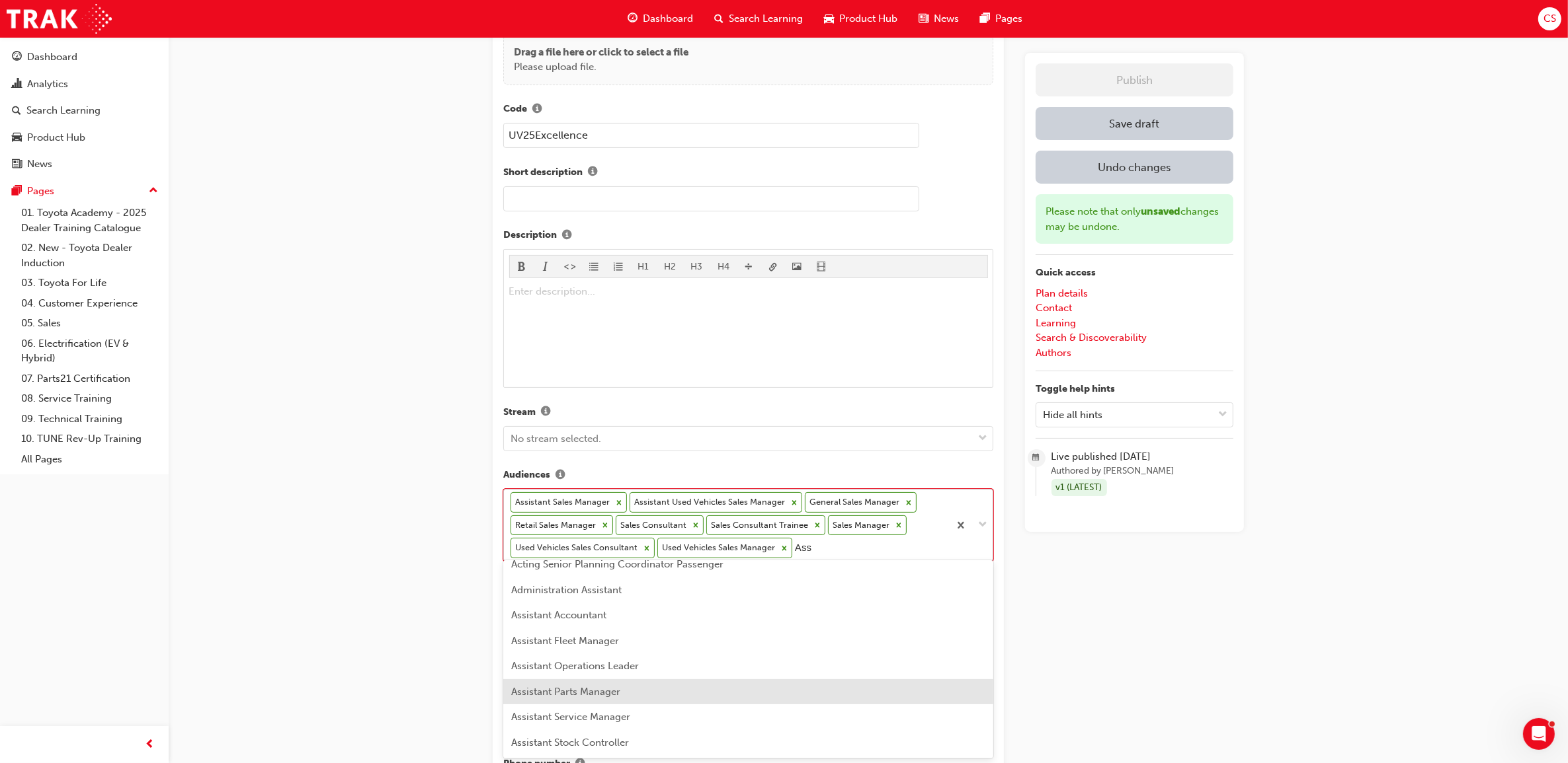
scroll to position [82, 0]
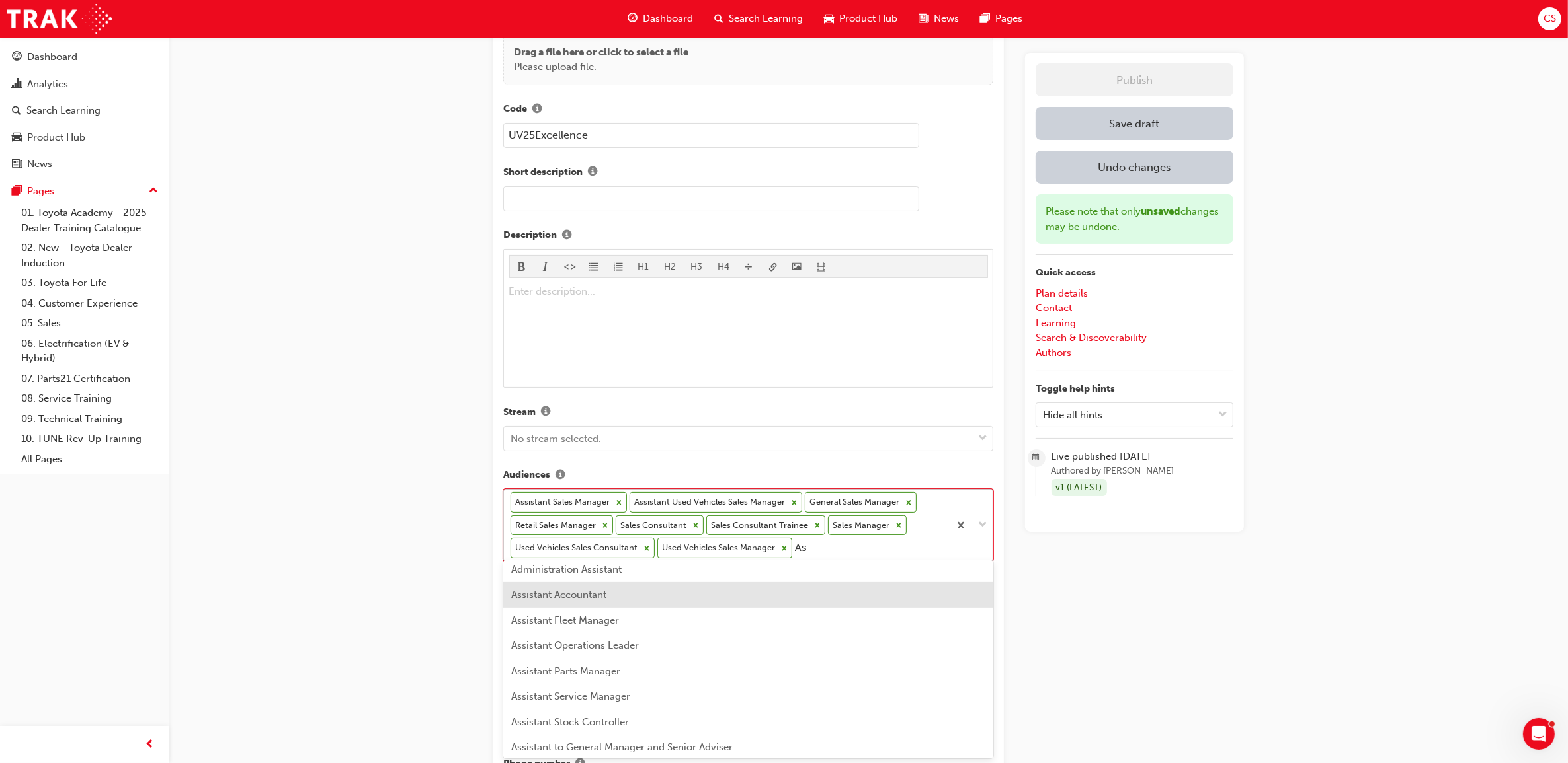
type input "A"
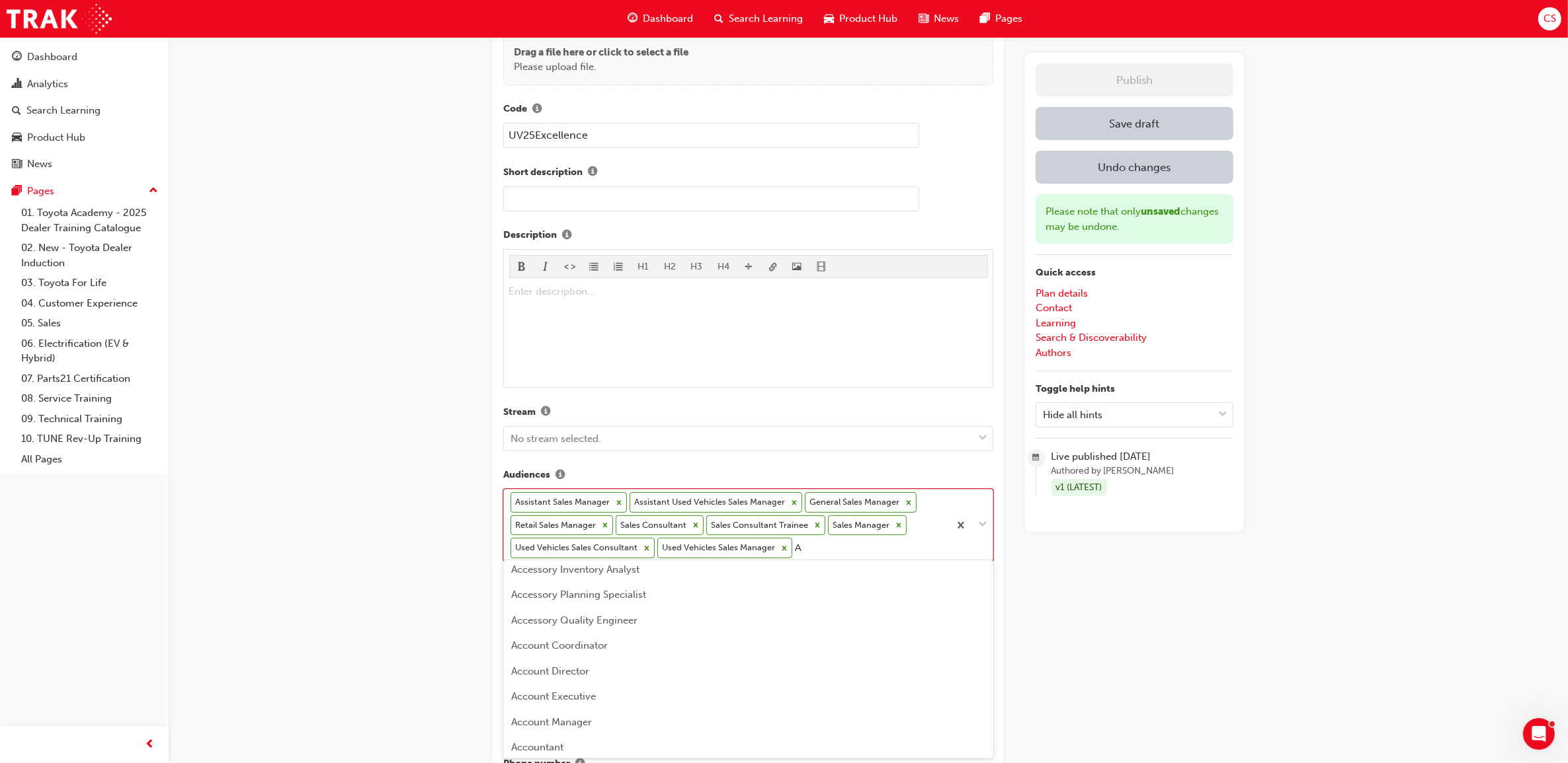
scroll to position [1405, 0]
type input "Used"
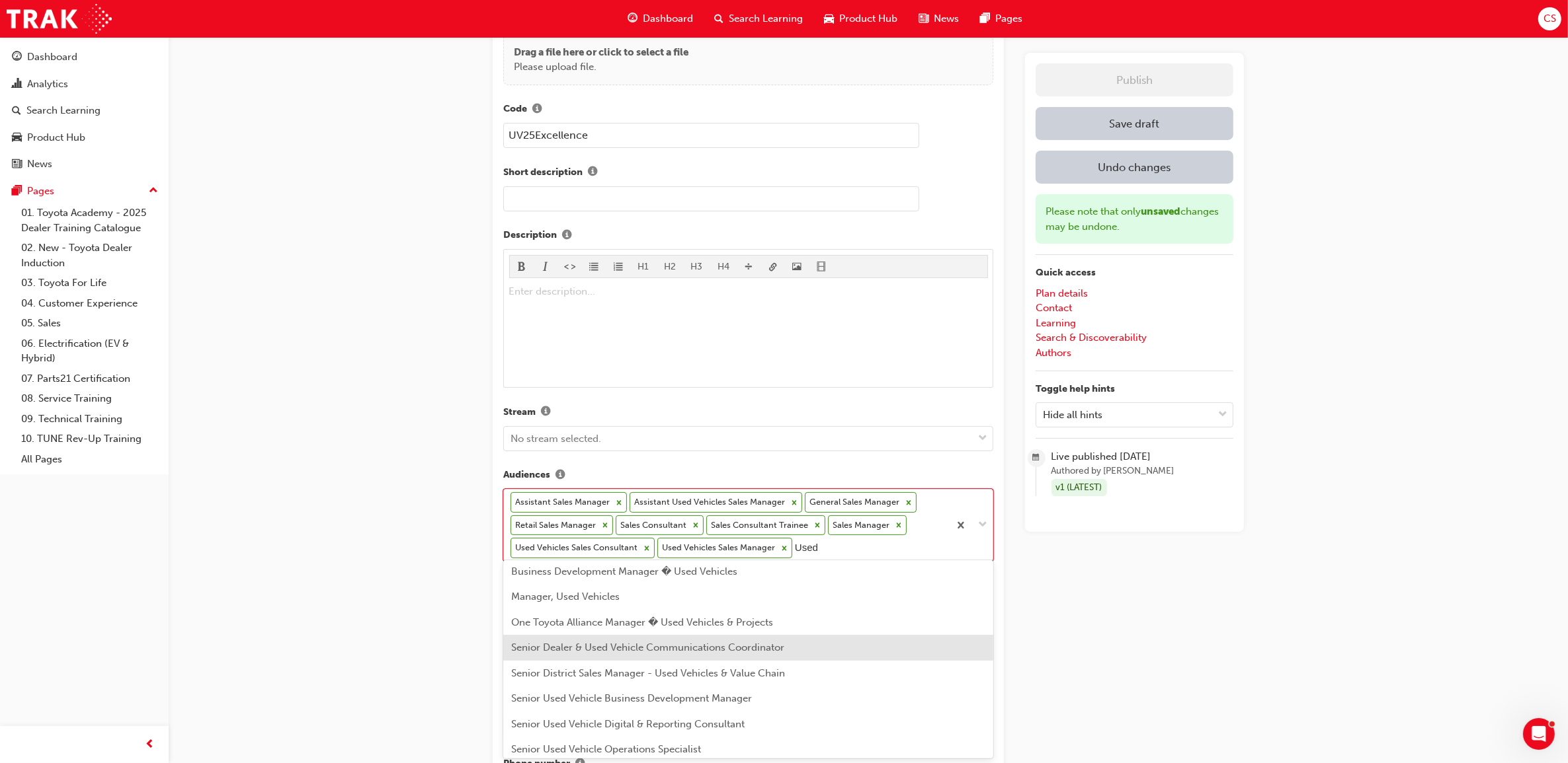
scroll to position [0, 0]
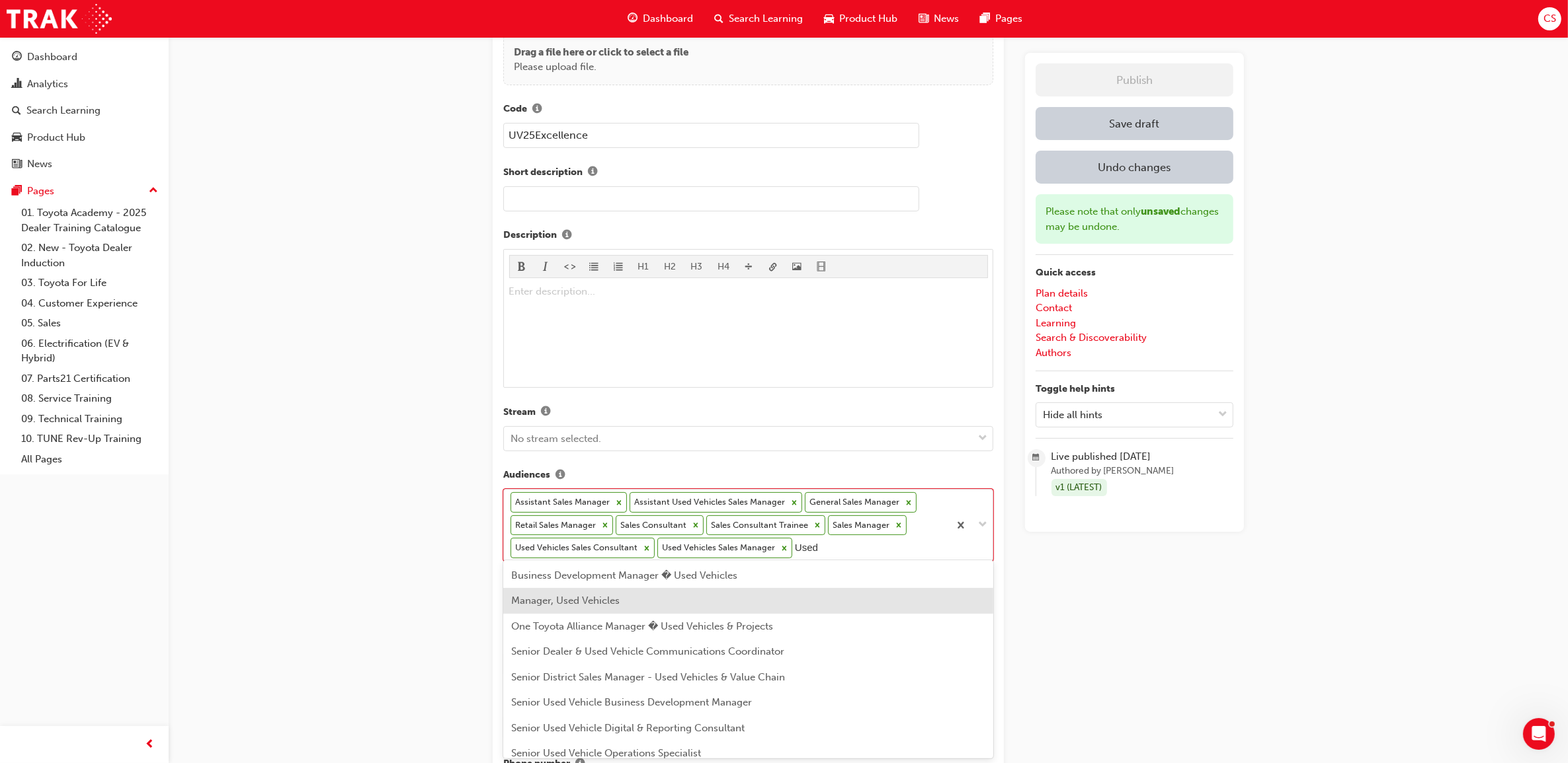
click at [593, 603] on span "Manager, Used Vehicles" at bounding box center [565, 601] width 108 height 12
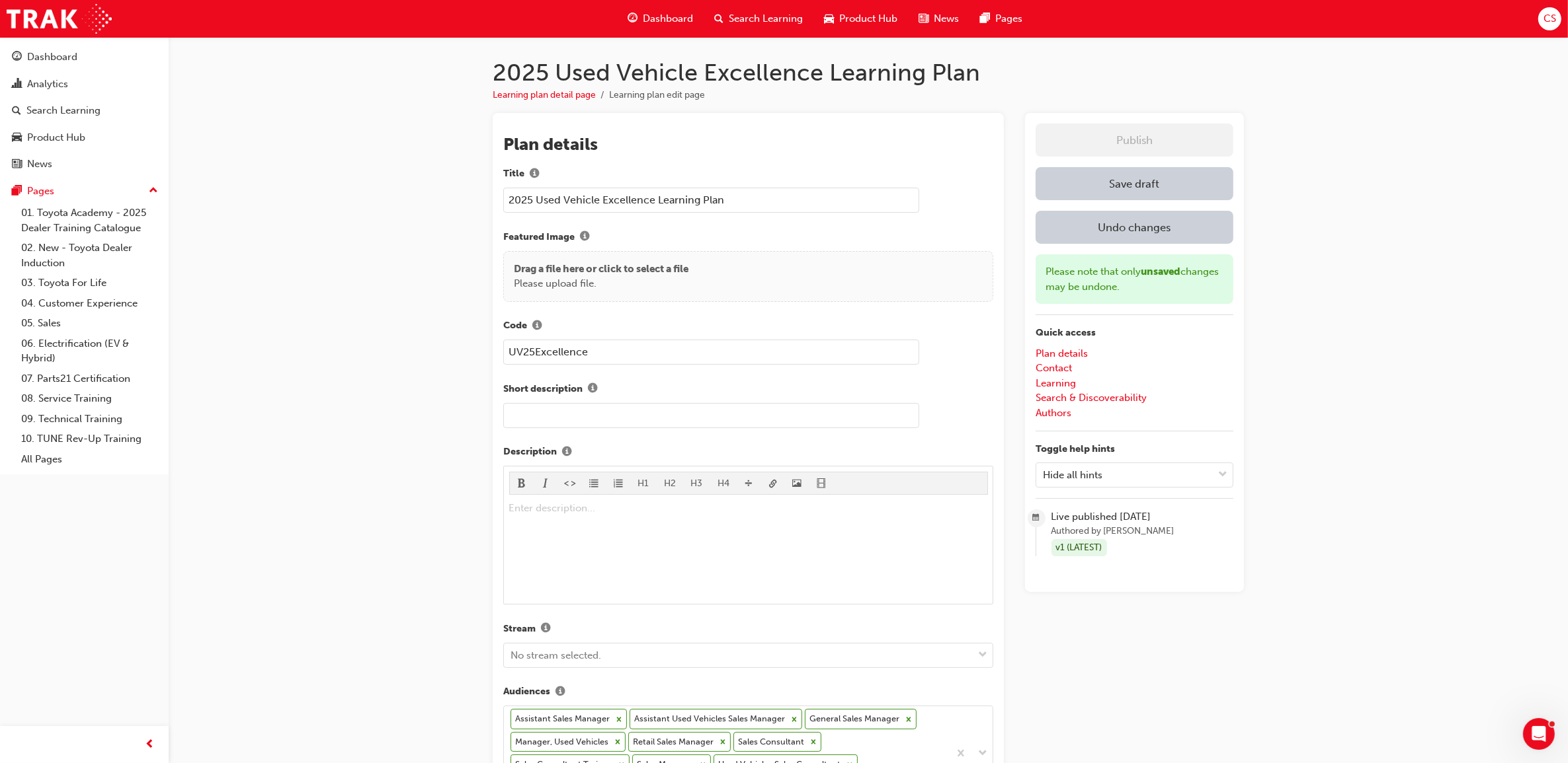
click at [748, 15] on span "Search Learning" at bounding box center [765, 19] width 74 height 15
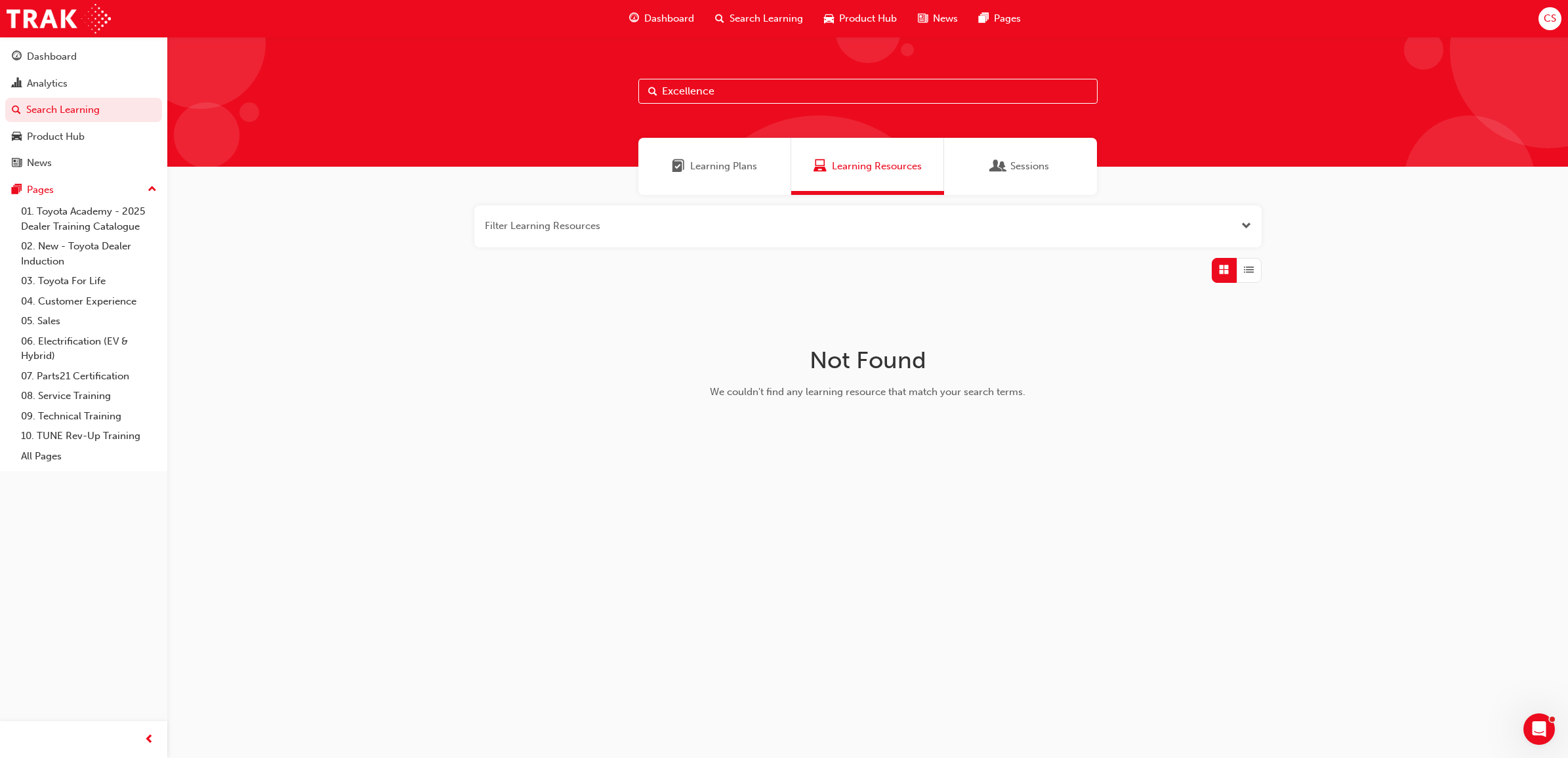
click at [1387, 474] on div "Excellence Learning Plans Learning Resources Sessions Filter Learning Resources…" at bounding box center [867, 271] width 1401 height 468
click at [781, 17] on span "Search Learning" at bounding box center [766, 19] width 73 height 15
drag, startPoint x: 762, startPoint y: 82, endPoint x: 742, endPoint y: 82, distance: 20.0
click at [742, 82] on input "Excellence" at bounding box center [867, 91] width 459 height 25
click at [808, 20] on div "Search Learning" at bounding box center [759, 19] width 109 height 27
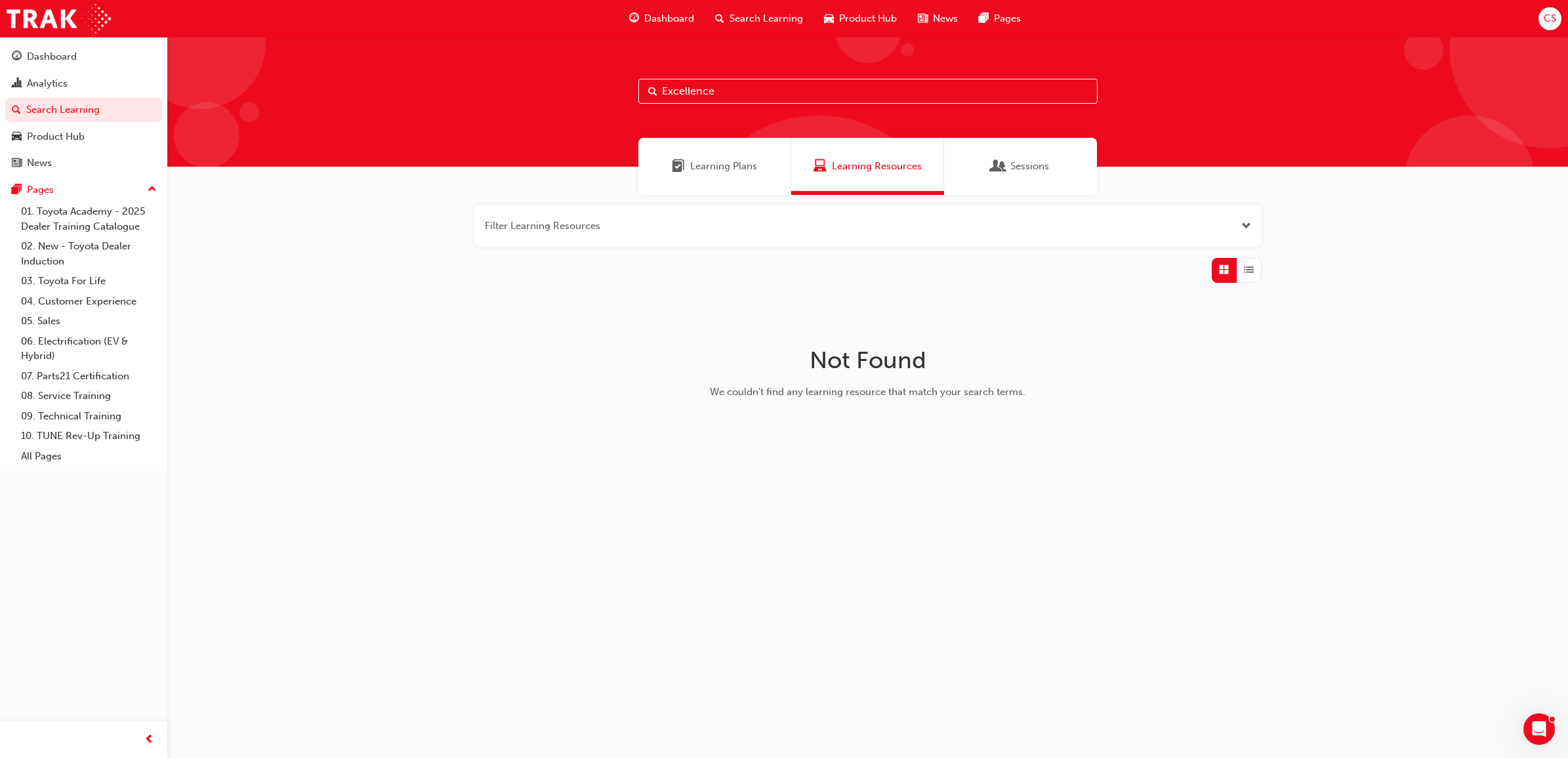
click at [876, 168] on span "Learning Resources" at bounding box center [876, 166] width 90 height 15
drag, startPoint x: 726, startPoint y: 87, endPoint x: 635, endPoint y: 90, distance: 91.0
click at [640, 92] on input "Excellence" at bounding box center [867, 91] width 459 height 25
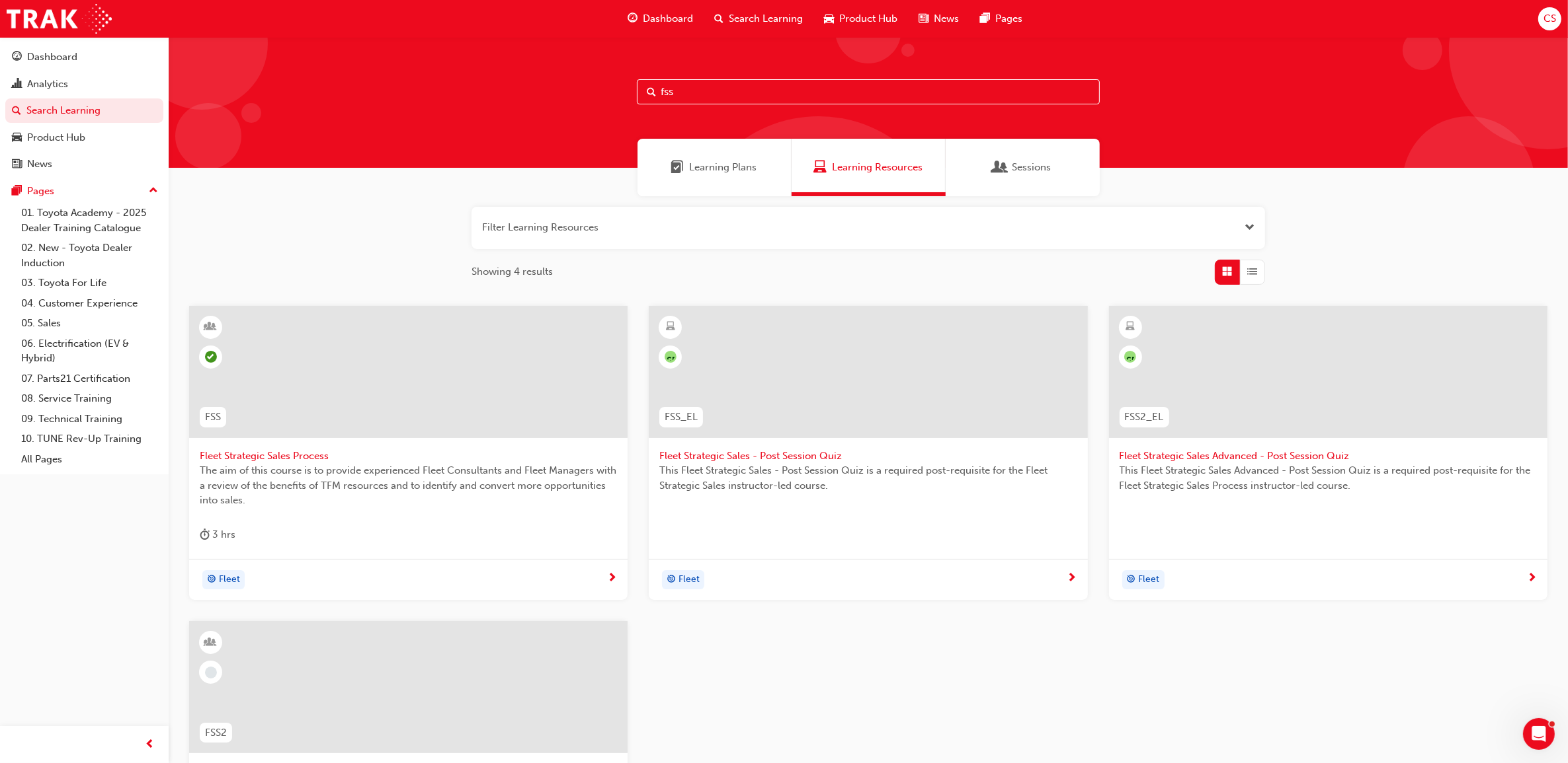
type input "fss"
click at [280, 451] on span "Fleet Strategic Sales Process" at bounding box center [408, 456] width 418 height 15
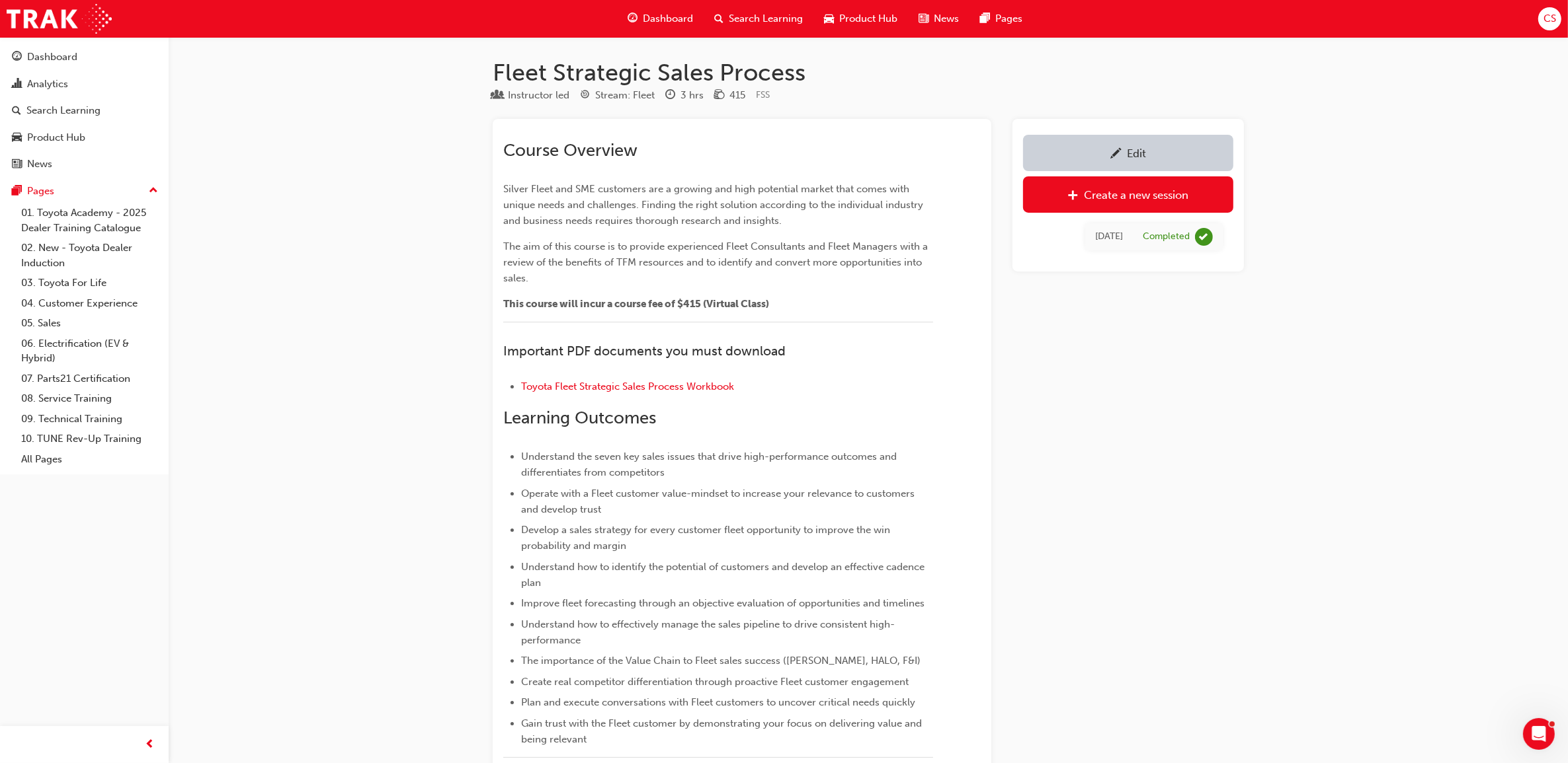
click at [768, 23] on span "Search Learning" at bounding box center [765, 19] width 74 height 15
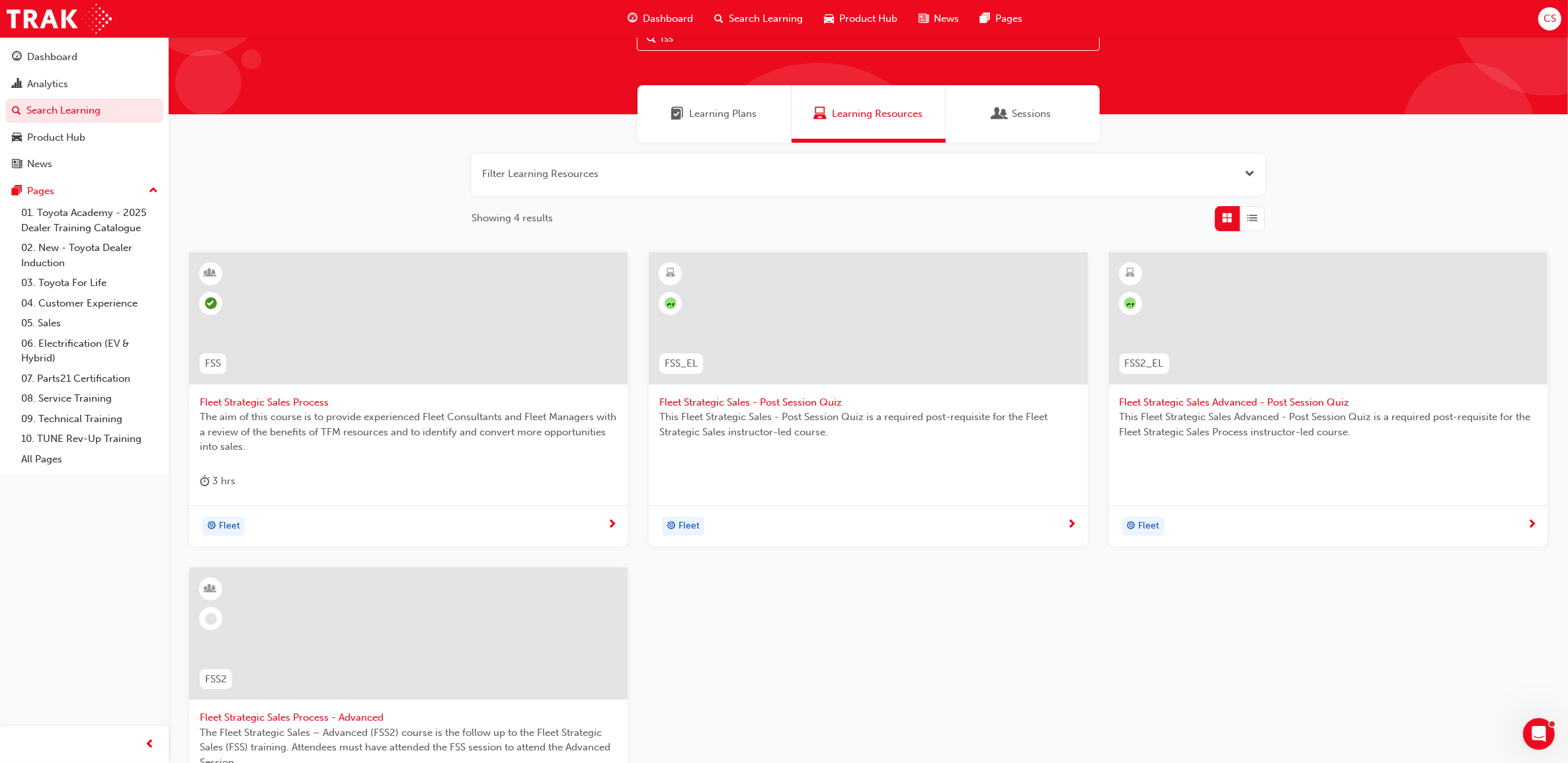
scroll to position [247, 0]
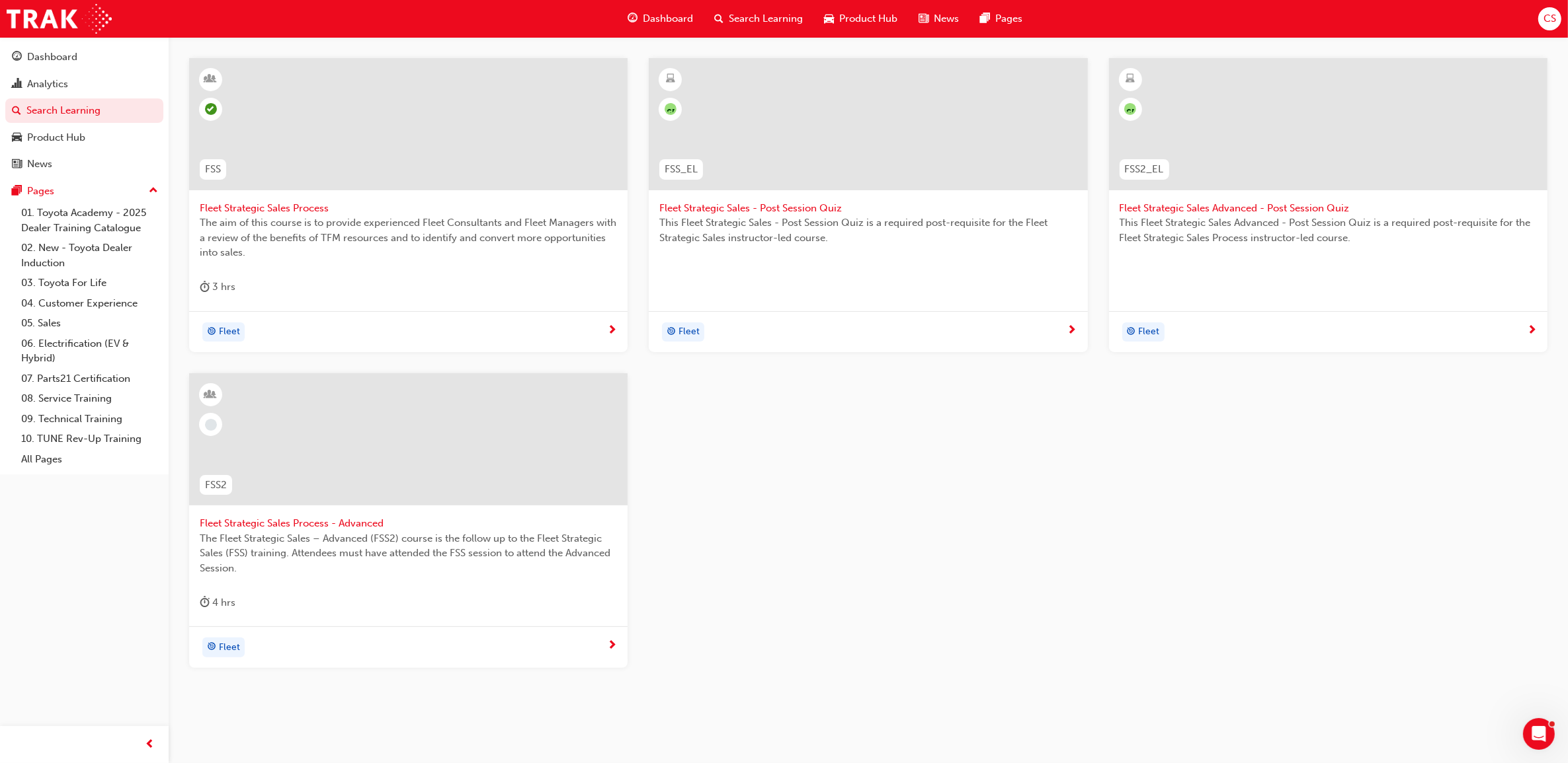
click at [367, 522] on span "Fleet Strategic Sales Process - Advanced" at bounding box center [408, 524] width 418 height 15
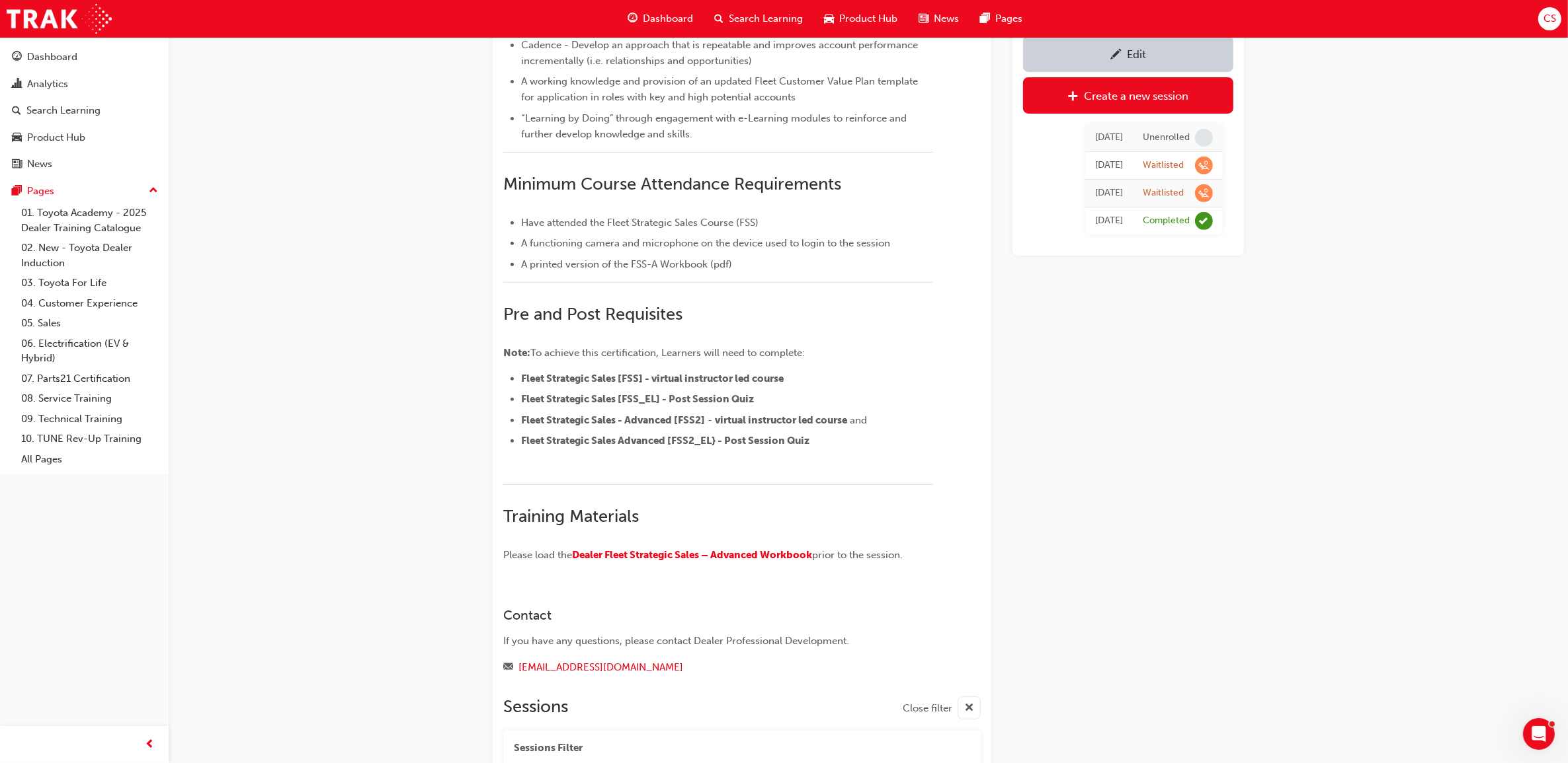
scroll to position [586, 0]
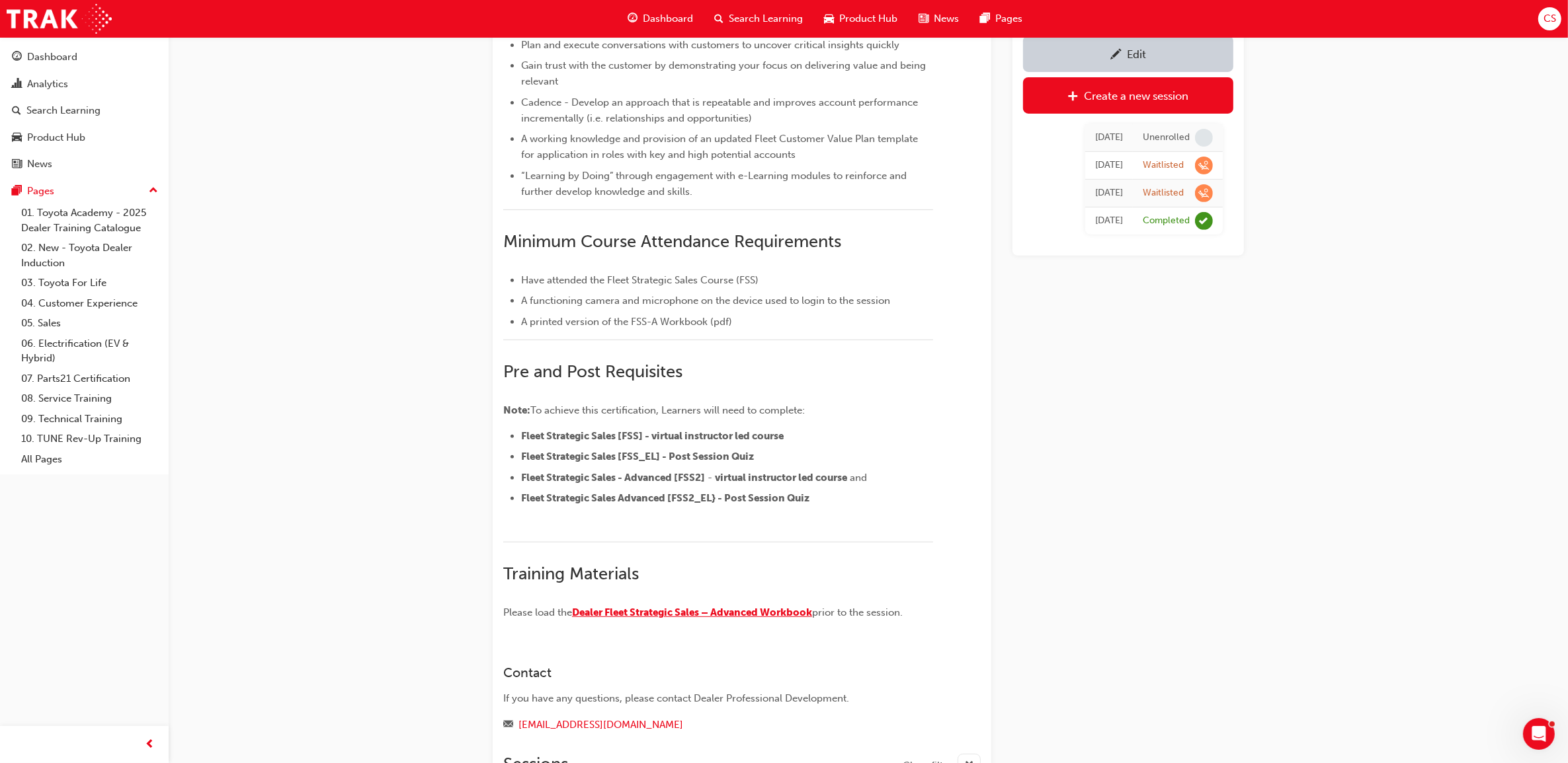
click at [793, 615] on span "Dealer Fleet Strategic Sales – Advanced Workbook" at bounding box center [692, 613] width 240 height 12
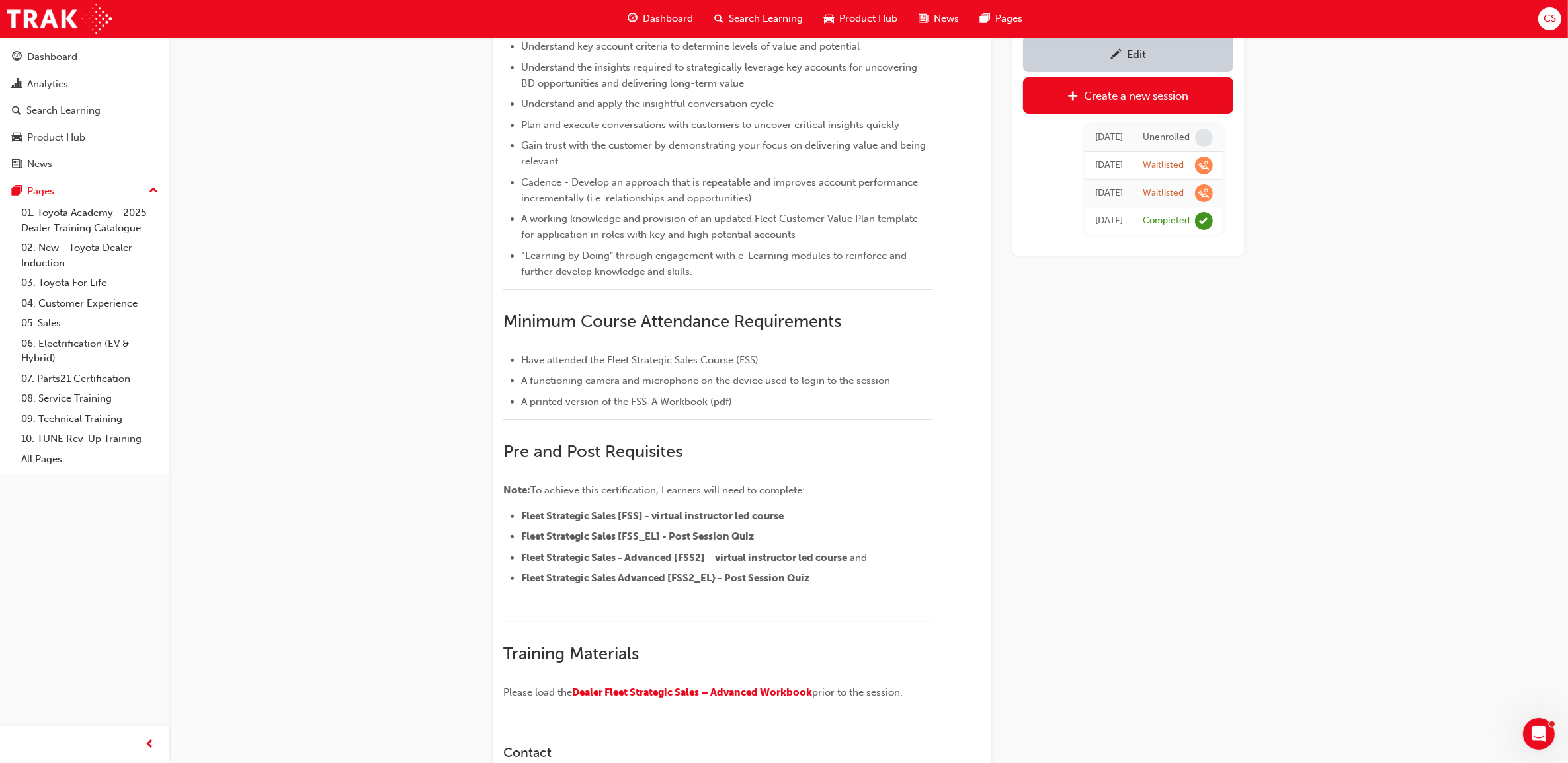
scroll to position [420, 0]
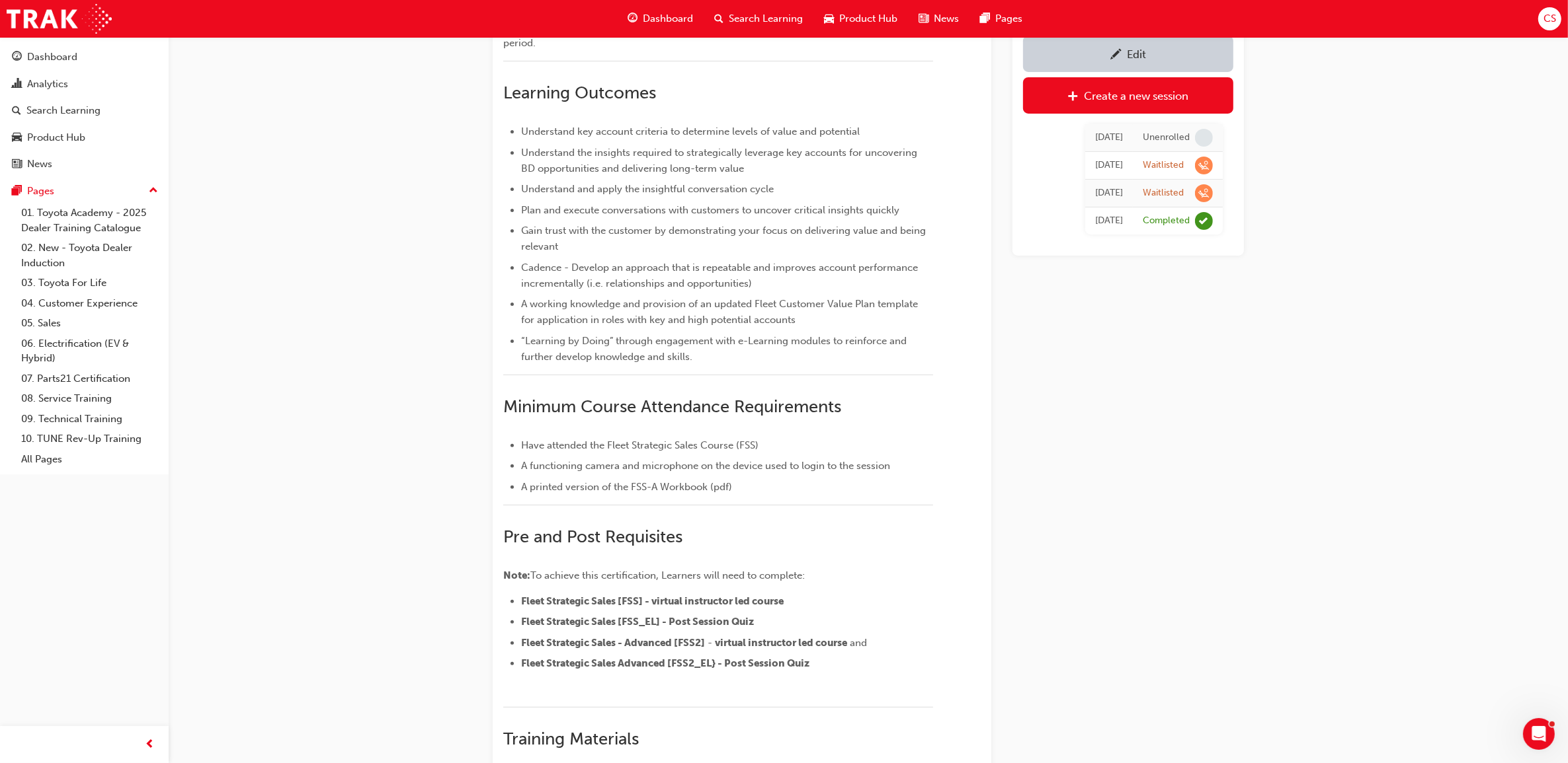
click at [790, 23] on span "Search Learning" at bounding box center [765, 19] width 74 height 15
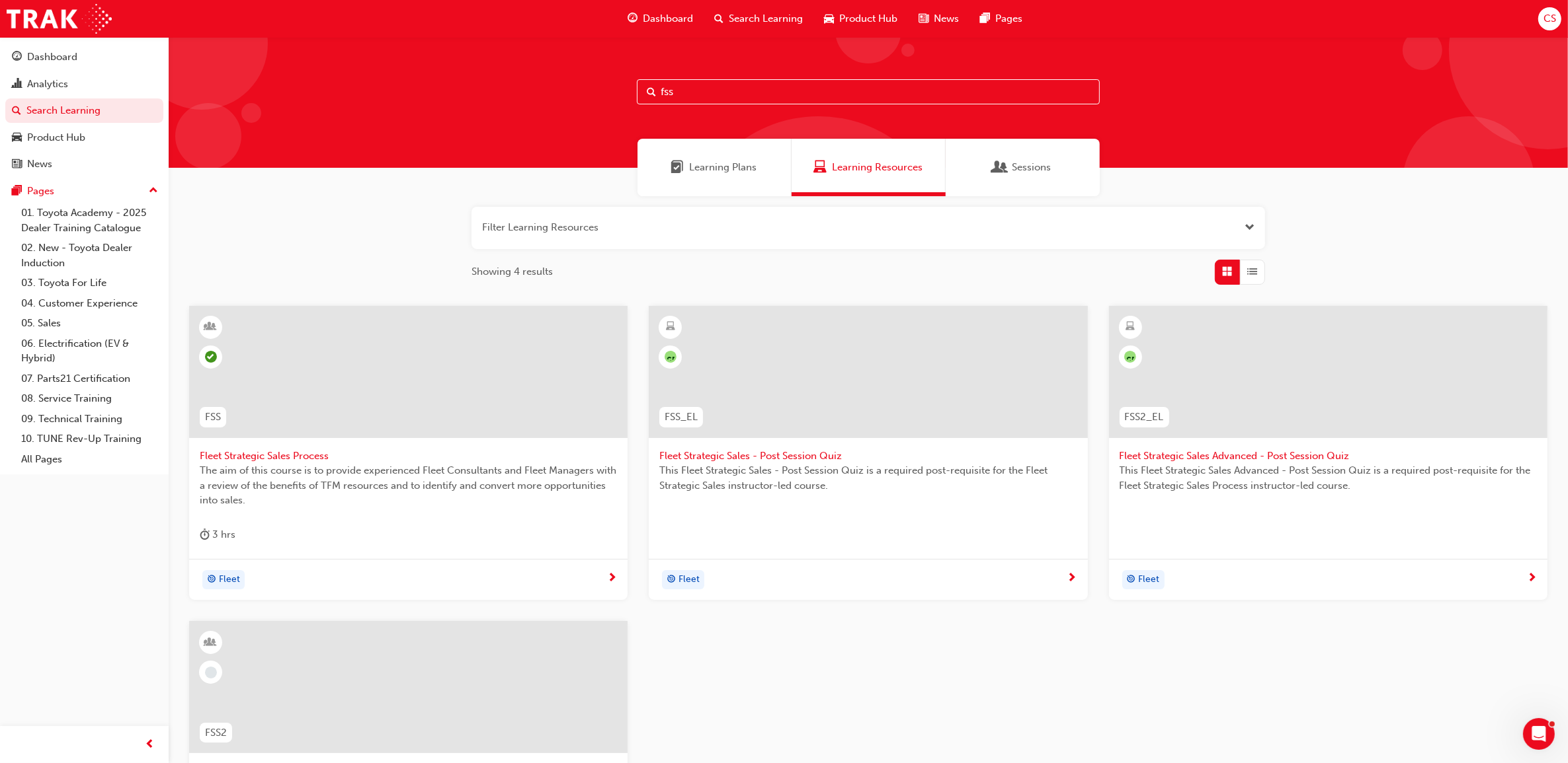
click at [299, 458] on span "Fleet Strategic Sales Process" at bounding box center [408, 456] width 418 height 15
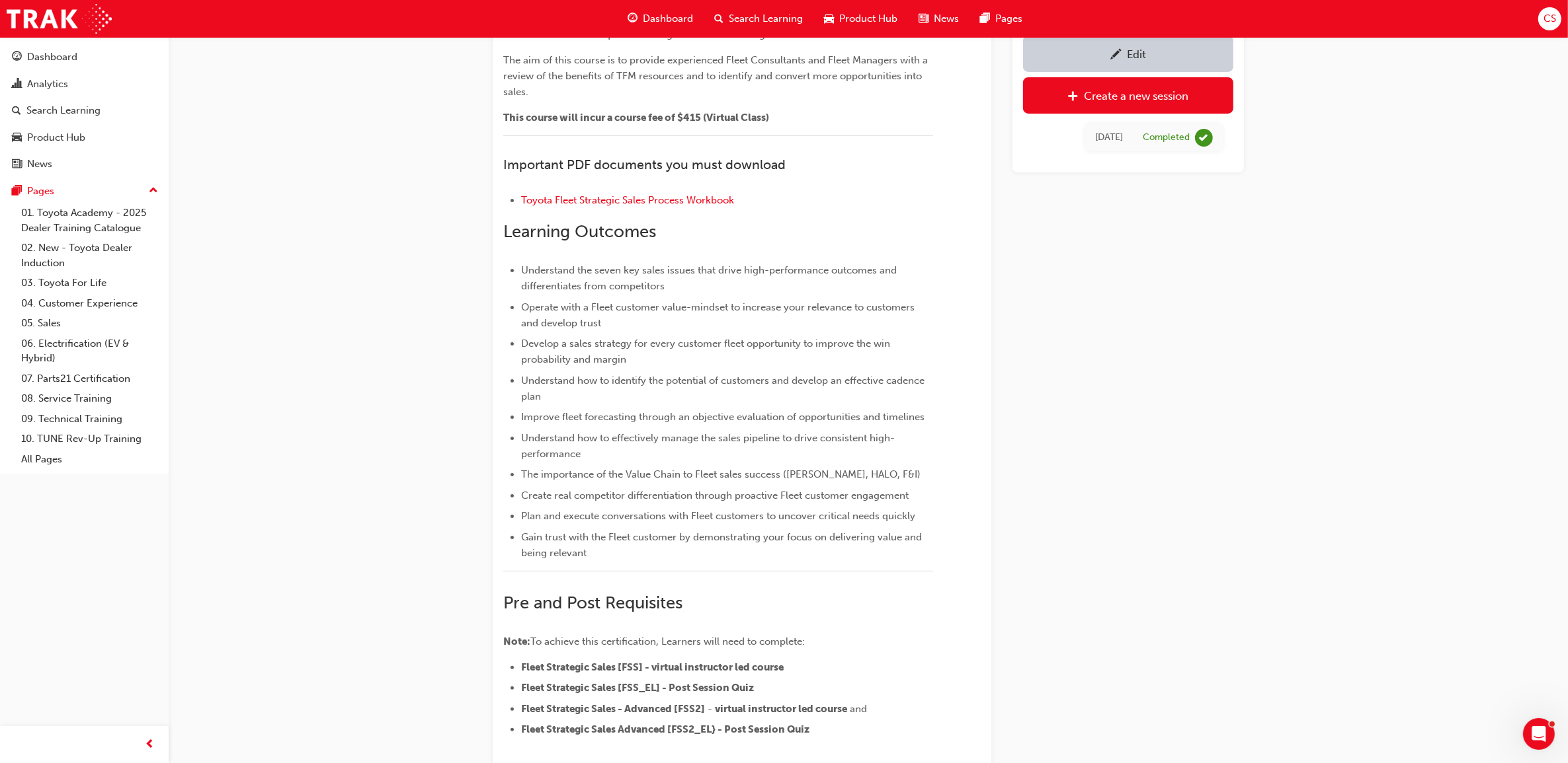
scroll to position [184, 0]
click at [695, 195] on li "Toyota Fleet Strategic Sales Process Workbook" at bounding box center [727, 204] width 412 height 19
click at [708, 200] on span "Toyota Fleet Strategic Sales Process Workbook" at bounding box center [627, 203] width 213 height 12
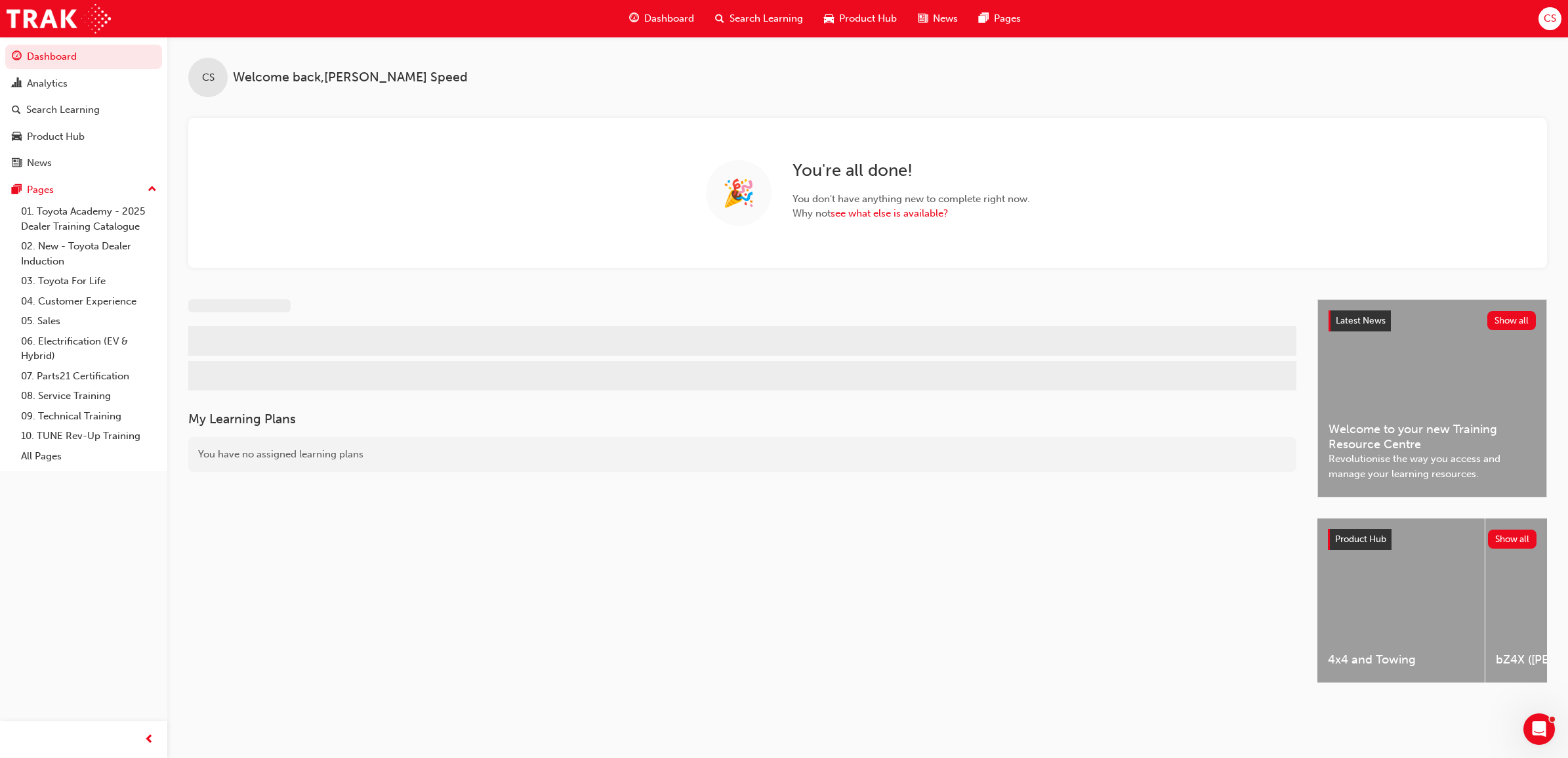
click at [804, 18] on div "Search Learning" at bounding box center [759, 19] width 109 height 27
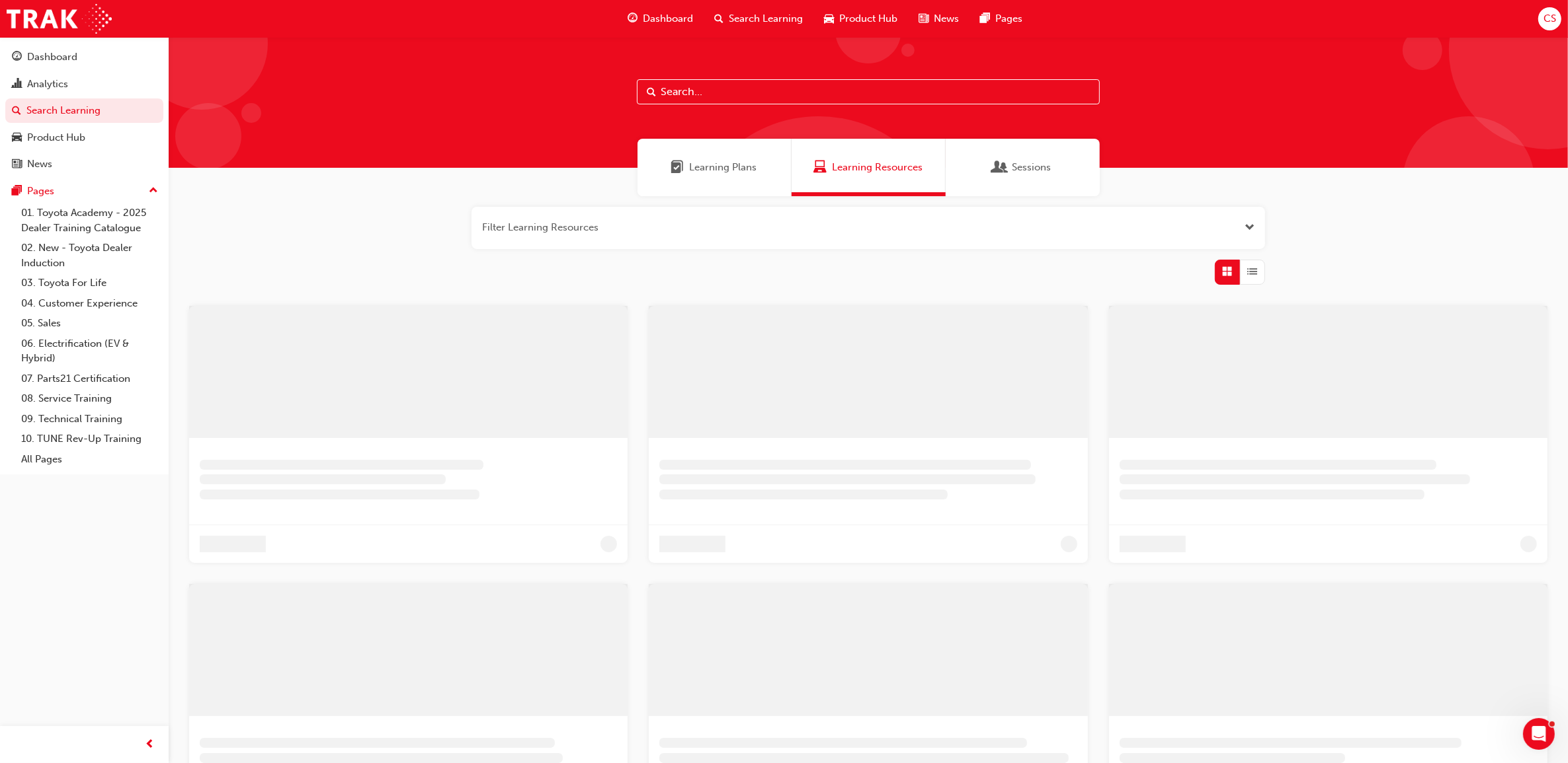
click at [792, 88] on input "text" at bounding box center [868, 91] width 462 height 25
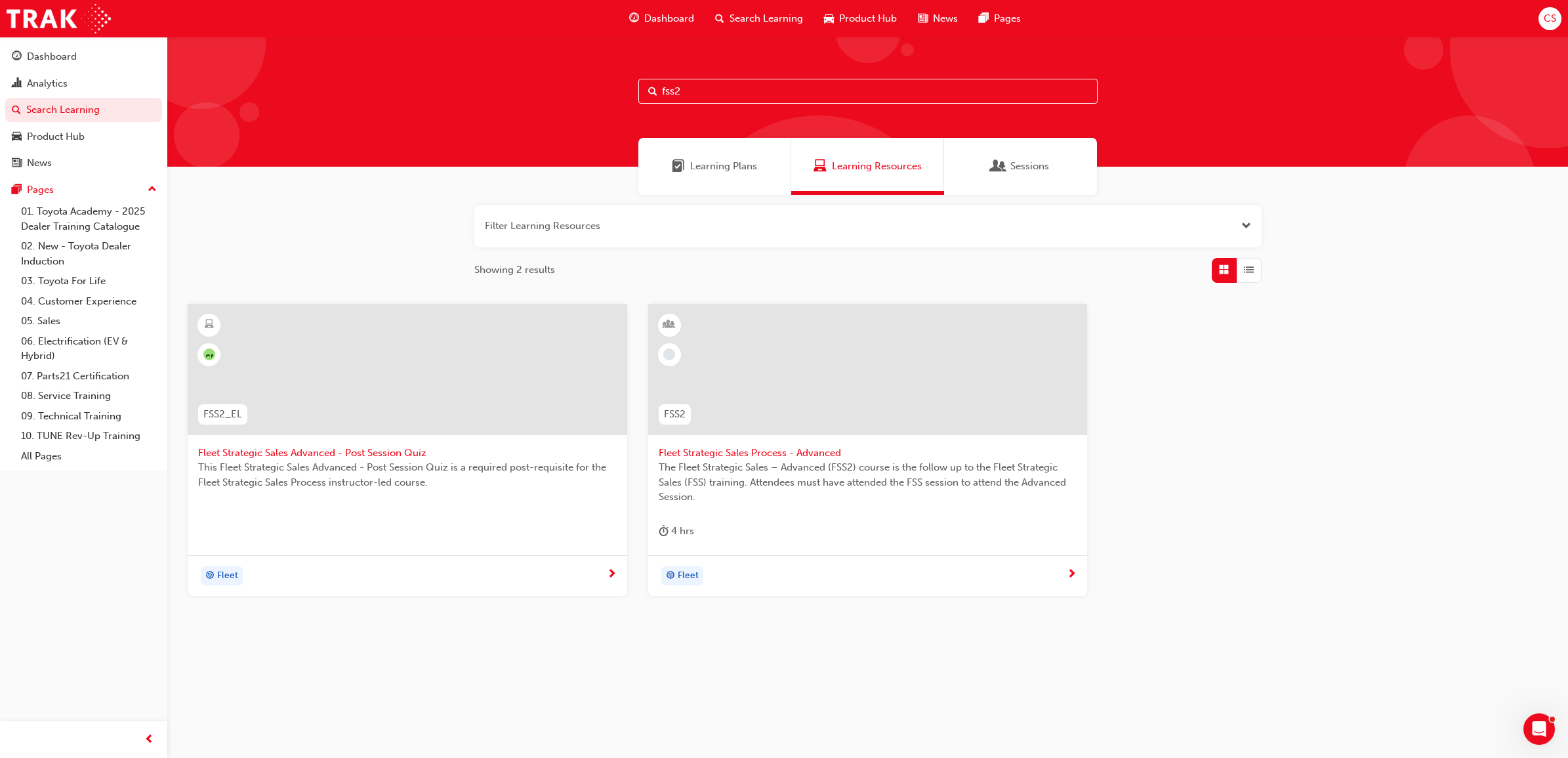
type input "fss2"
click at [807, 457] on span "Fleet Strategic Sales Process - Advanced" at bounding box center [868, 453] width 419 height 15
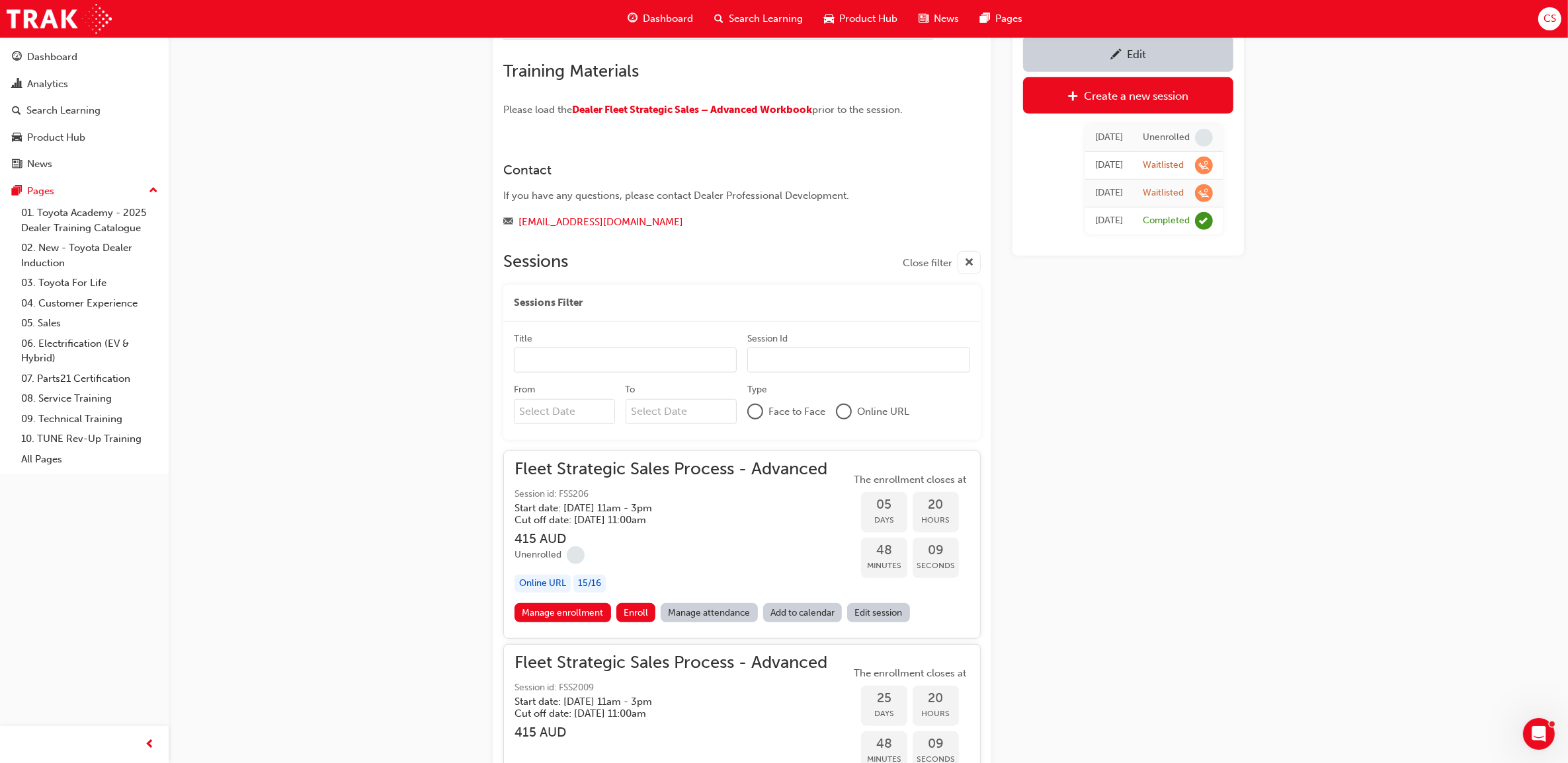
scroll to position [1118, 0]
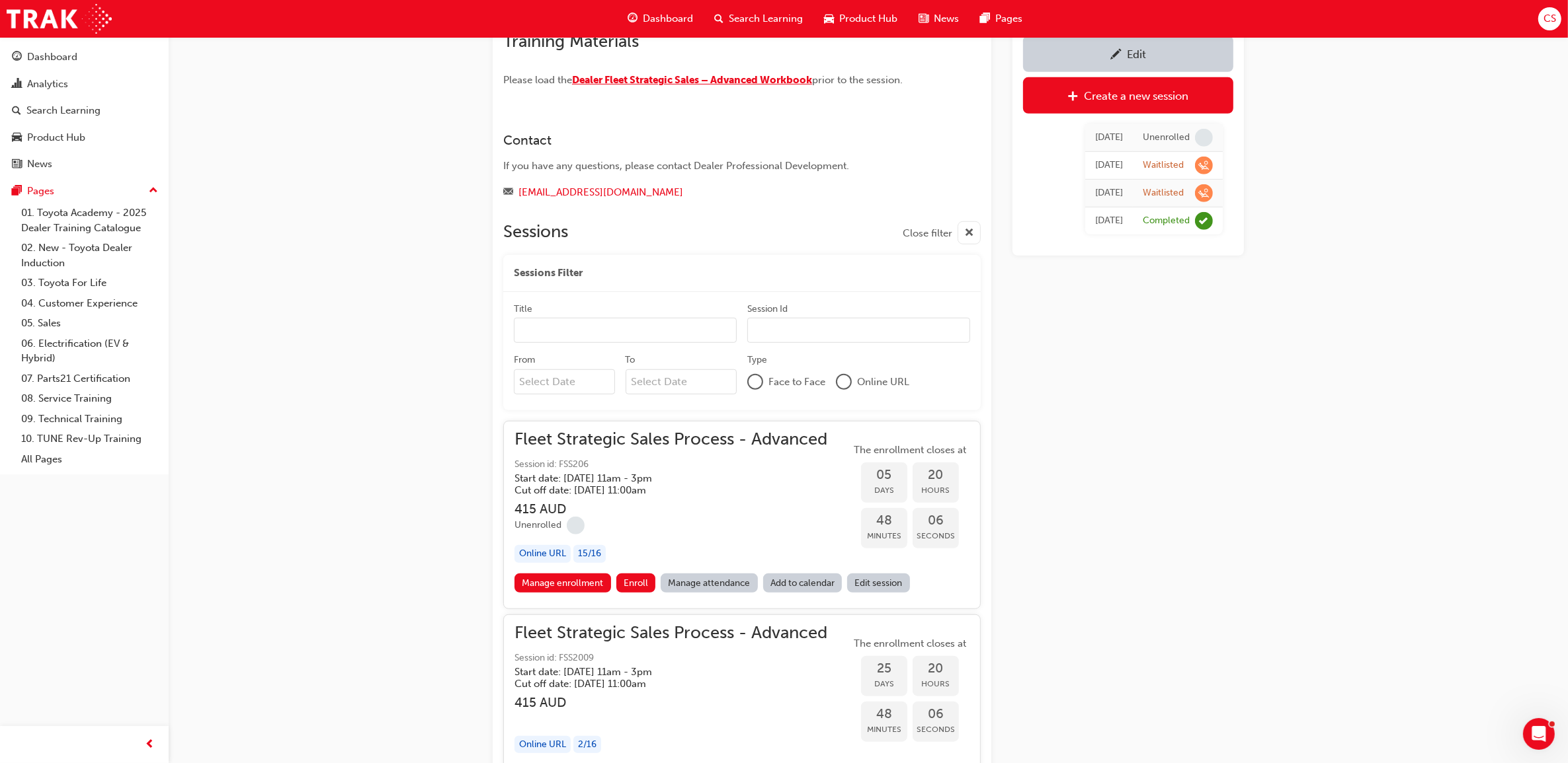
click at [778, 81] on span "Dealer Fleet Strategic Sales – Advanced Workbook" at bounding box center [692, 80] width 240 height 12
